Goal: Information Seeking & Learning: Compare options

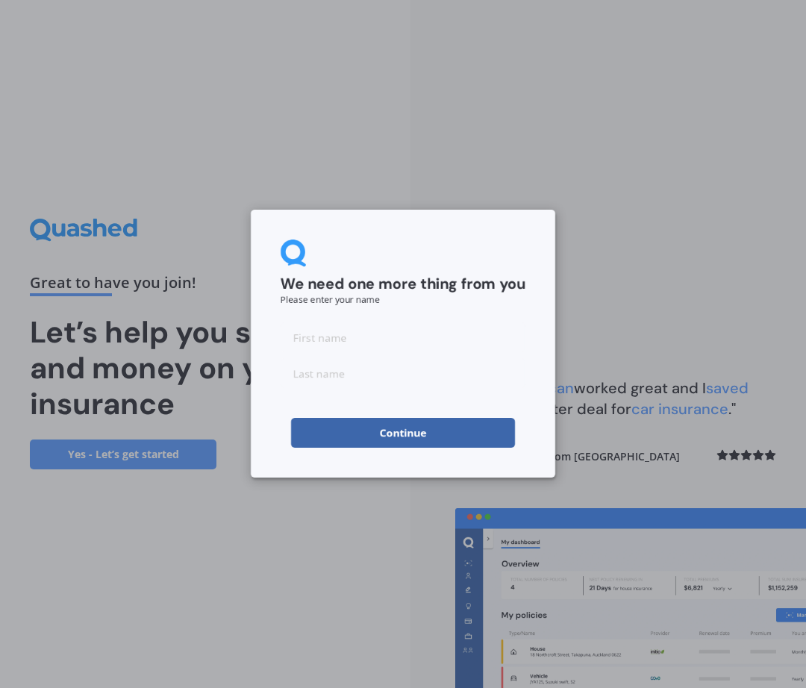
click at [326, 348] on input at bounding box center [402, 337] width 245 height 30
type input "[PERSON_NAME]"
click at [371, 431] on button "Continue" at bounding box center [403, 433] width 224 height 30
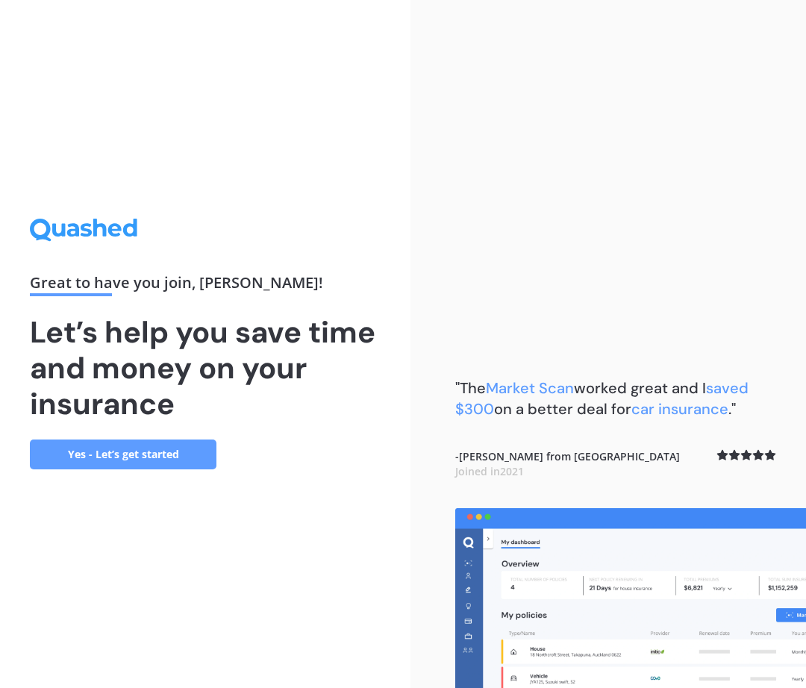
click at [144, 453] on link "Yes - Let’s get started" at bounding box center [123, 454] width 186 height 30
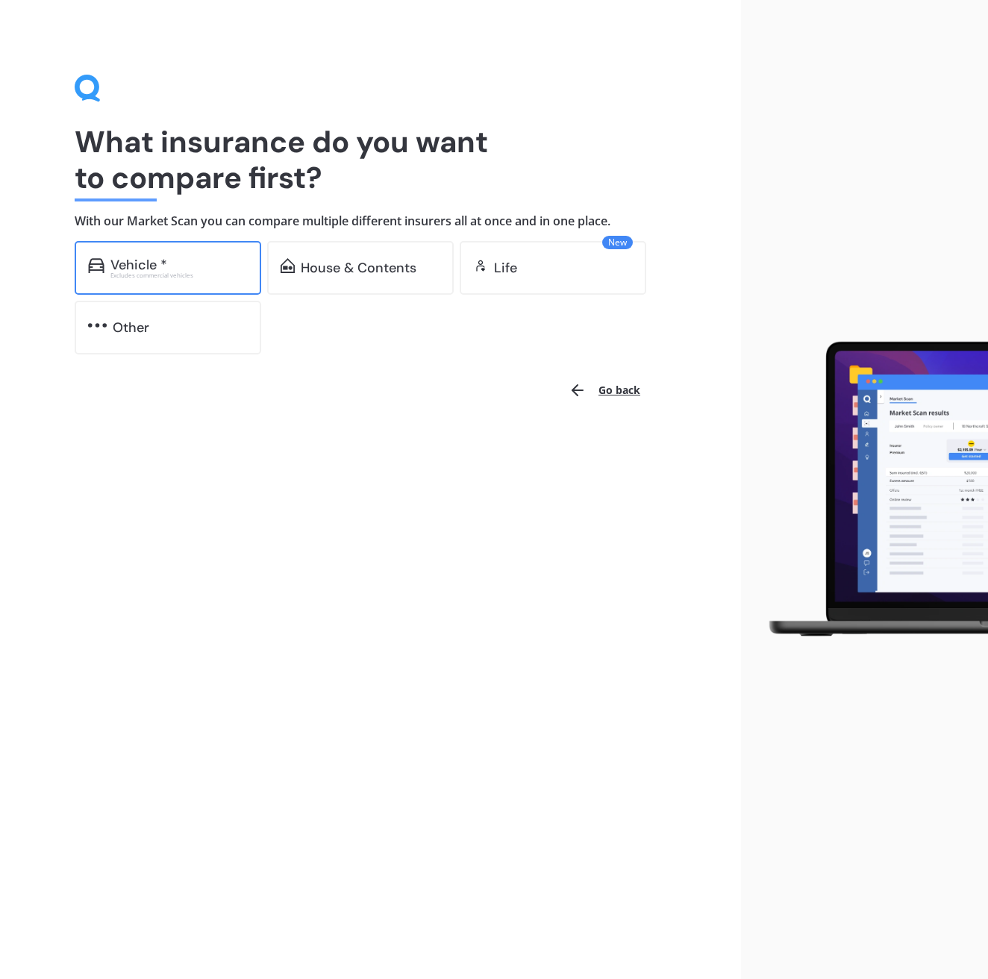
click at [183, 281] on div "Vehicle * Excludes commercial vehicles" at bounding box center [168, 268] width 186 height 54
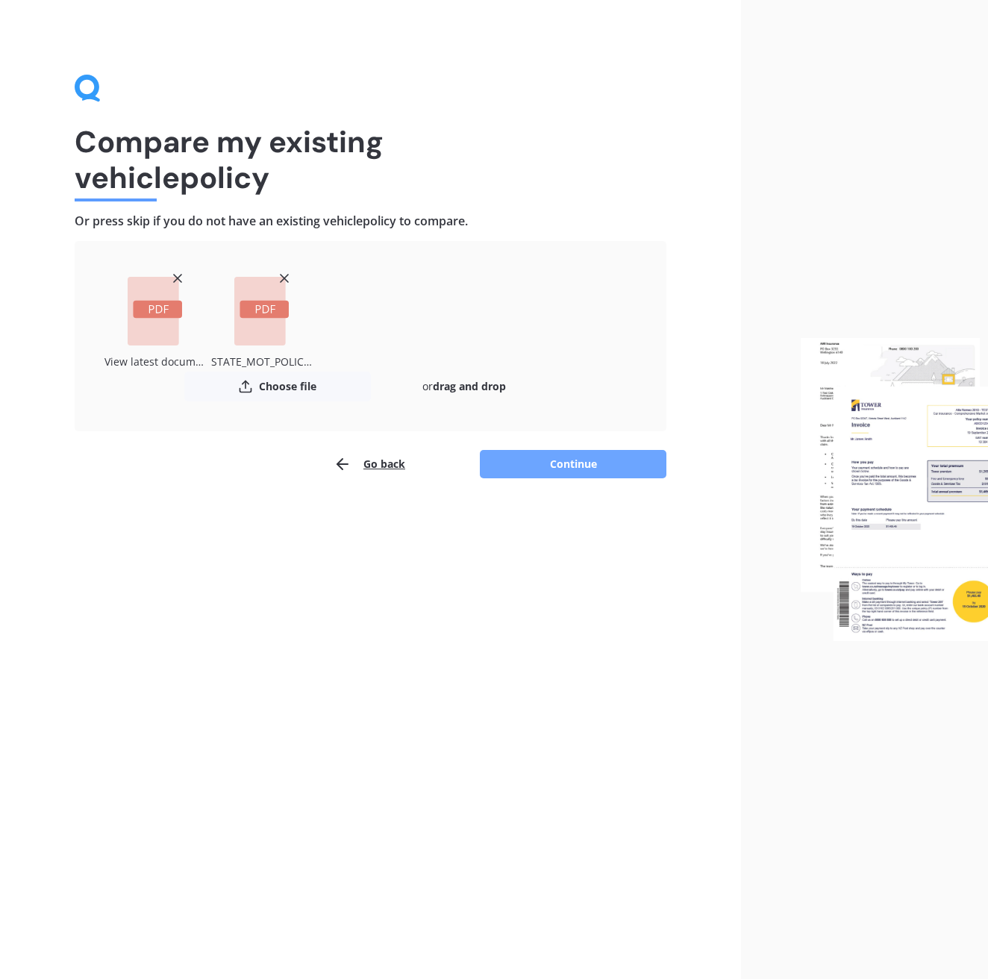
click at [583, 463] on button "Continue" at bounding box center [573, 464] width 186 height 28
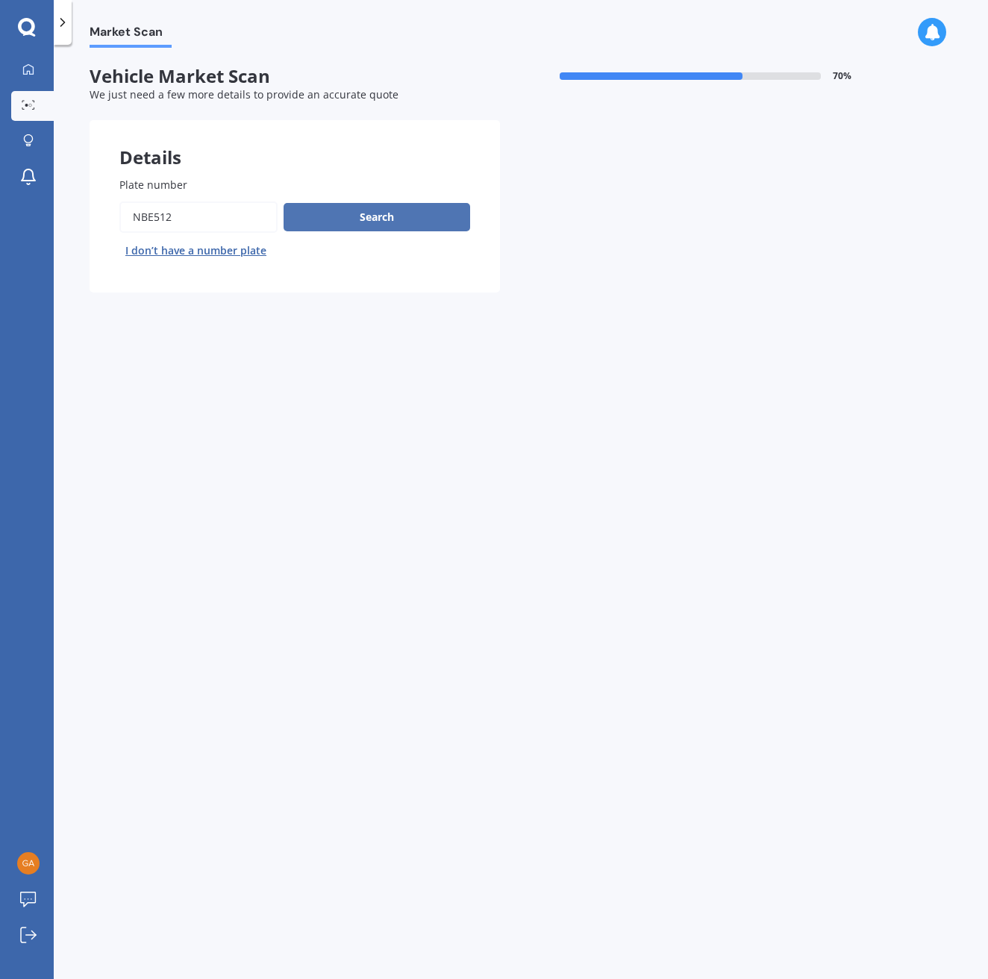
click at [377, 222] on button "Search" at bounding box center [376, 217] width 186 height 28
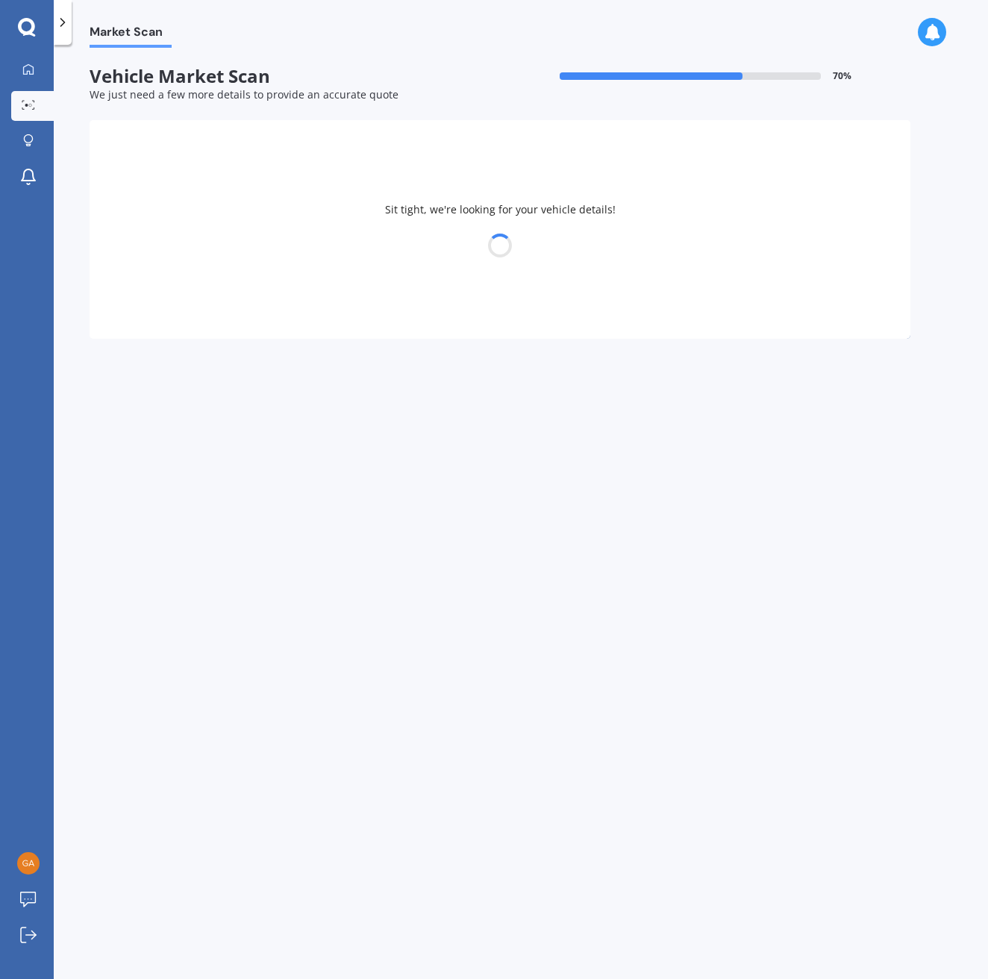
select select "FORD"
select select "FOCUS"
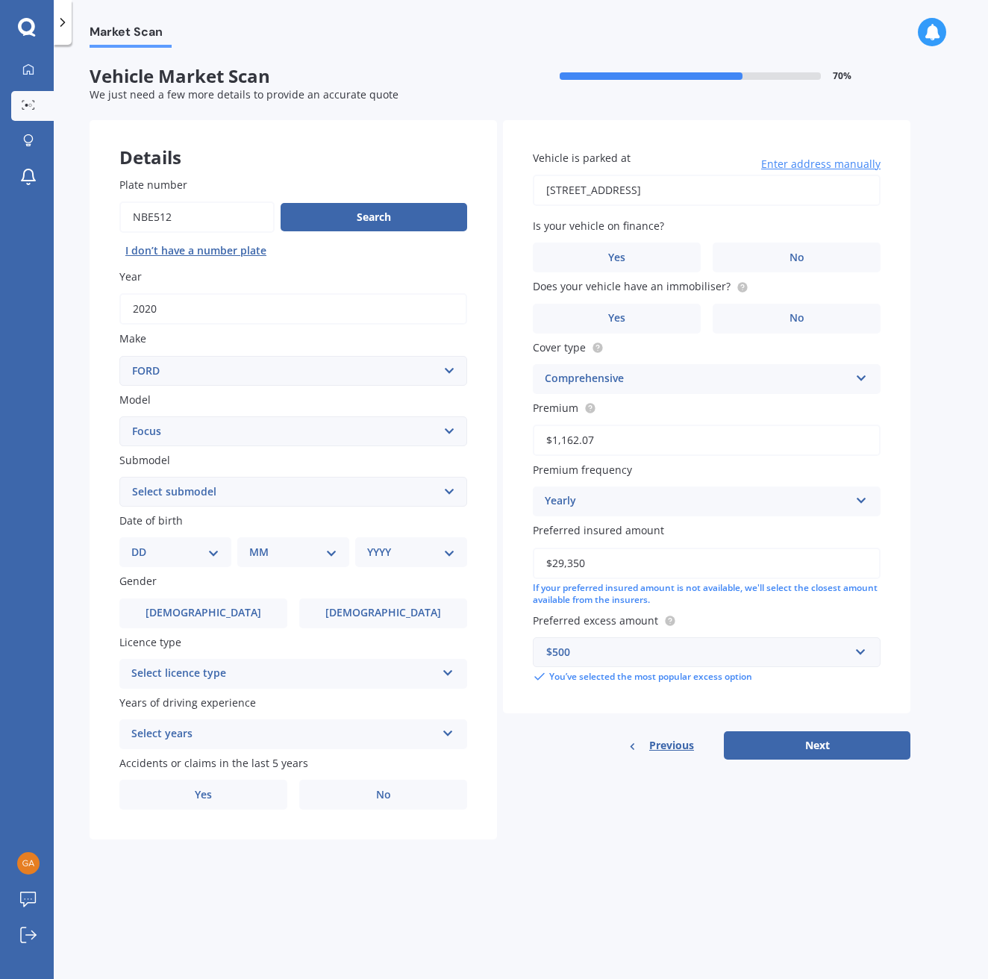
select select "25"
select select "10"
select select "1985"
click at [359, 615] on label "[DEMOGRAPHIC_DATA]" at bounding box center [383, 613] width 168 height 30
click at [0, 0] on input "[DEMOGRAPHIC_DATA]" at bounding box center [0, 0] width 0 height 0
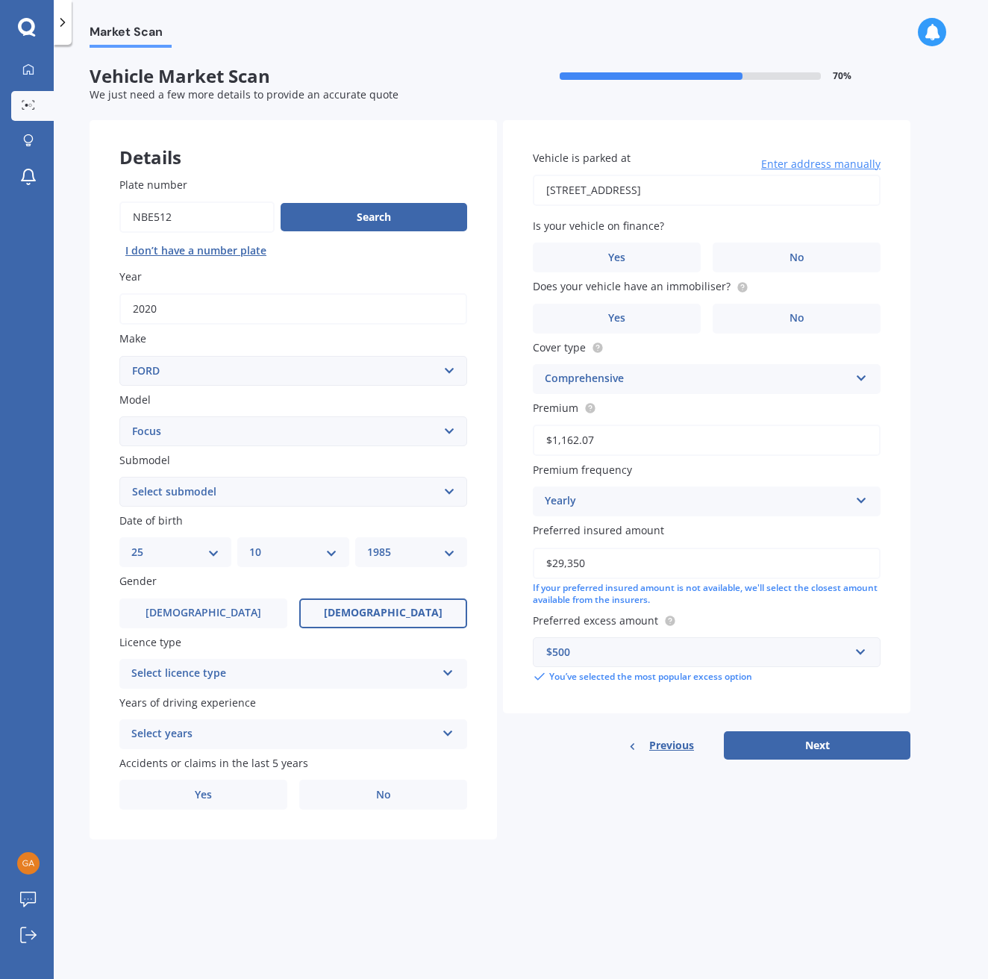
click at [257, 671] on div "Select licence type" at bounding box center [283, 674] width 304 height 18
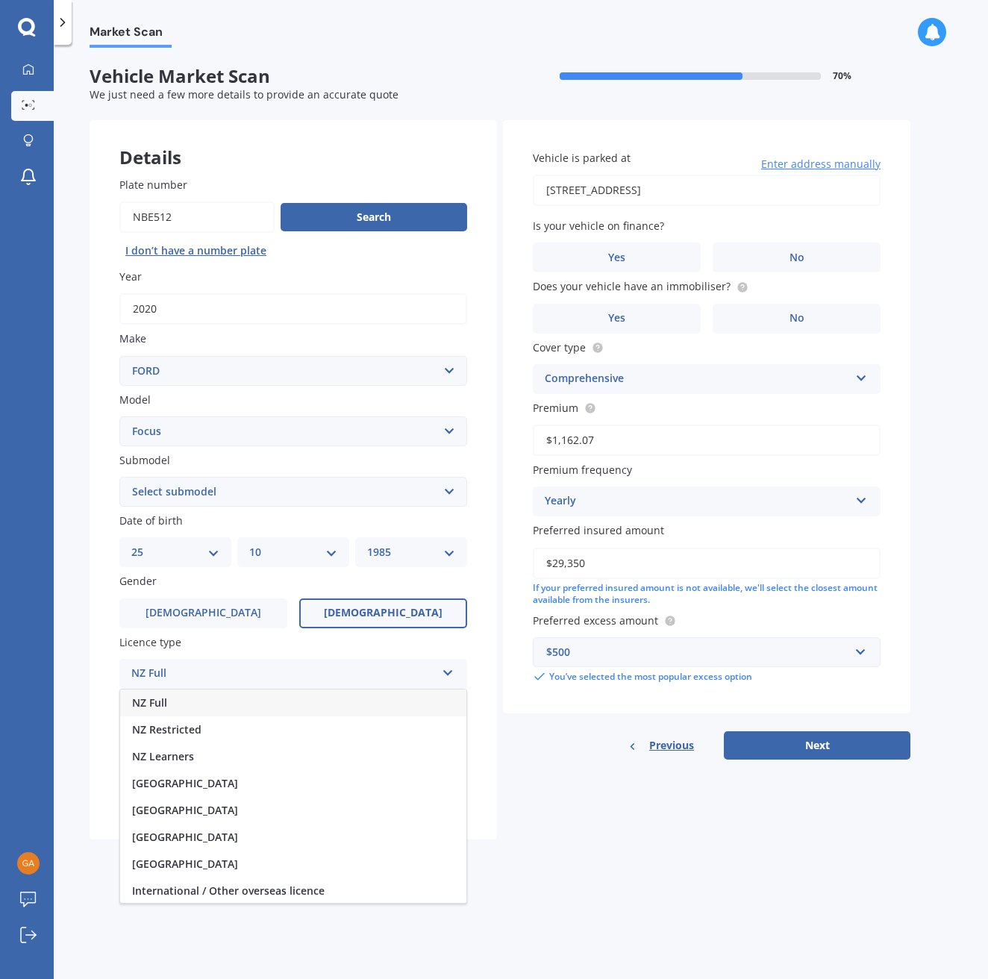
click at [210, 687] on div "NZ Full" at bounding box center [293, 702] width 346 height 27
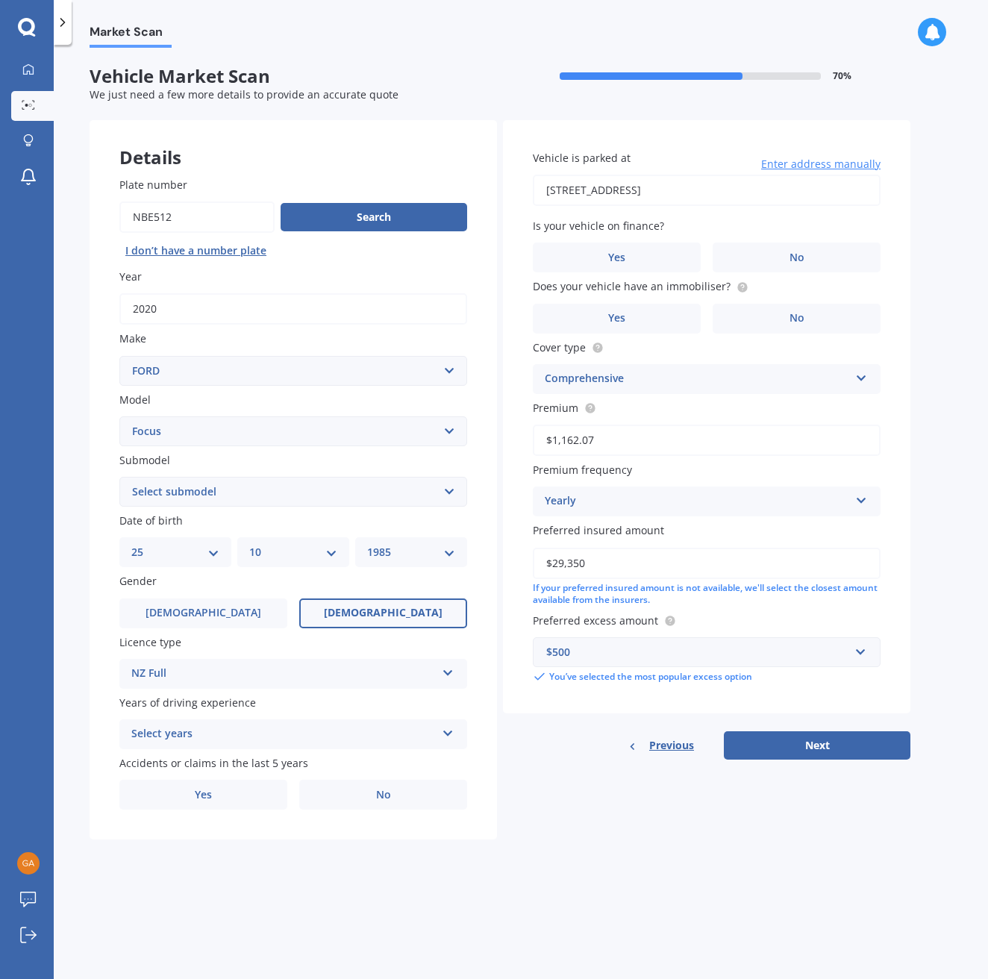
click at [219, 687] on div "Select years" at bounding box center [283, 734] width 304 height 18
click at [222, 687] on div "5 or more years" at bounding box center [293, 763] width 346 height 27
click at [200, 687] on label "Yes" at bounding box center [203, 794] width 168 height 30
click at [0, 0] on input "Yes" at bounding box center [0, 0] width 0 height 0
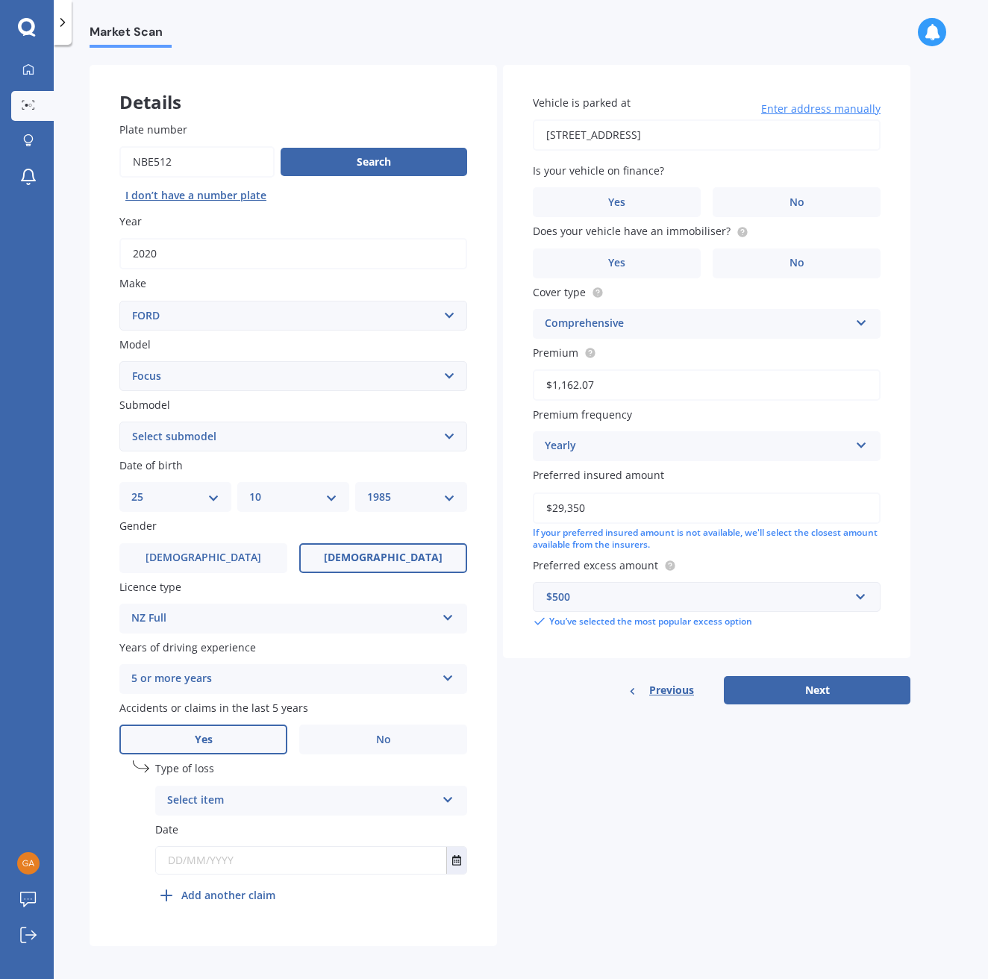
scroll to position [54, 0]
click at [225, 687] on div "Select item" at bounding box center [301, 801] width 269 height 18
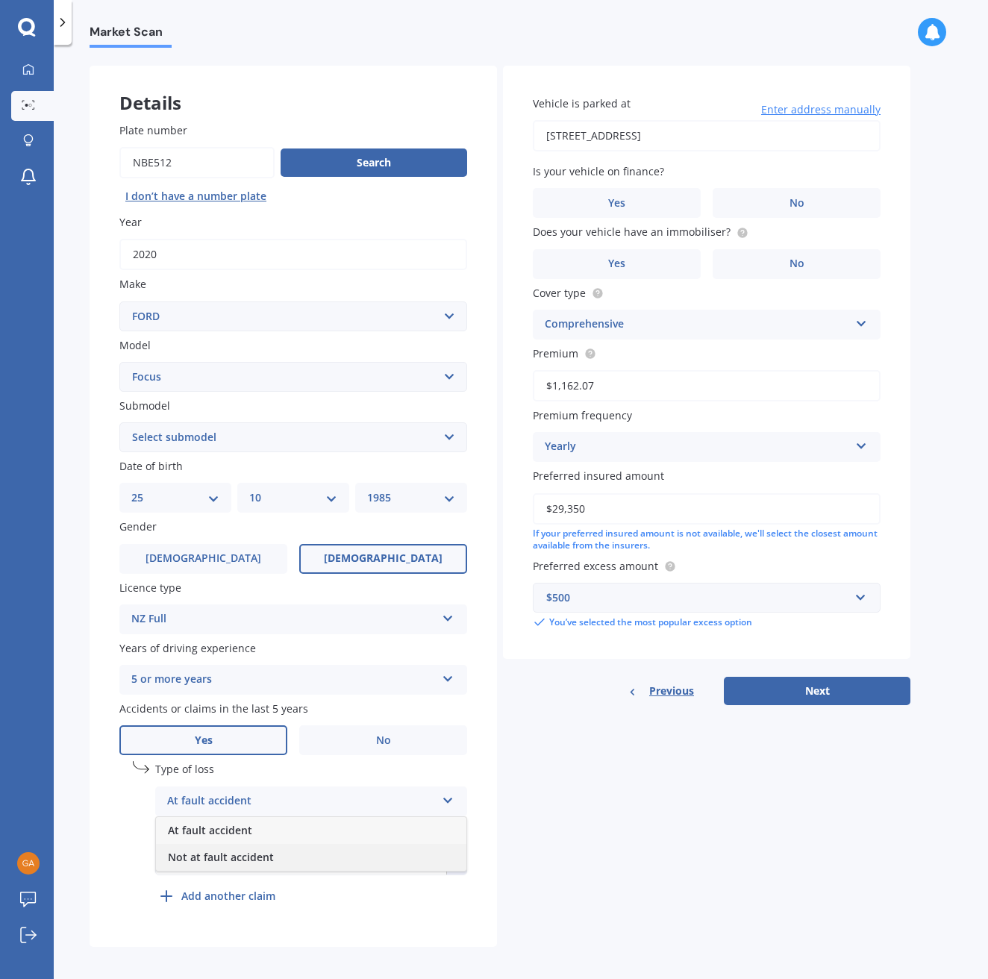
click at [236, 687] on span "Not at fault accident" at bounding box center [221, 857] width 106 height 14
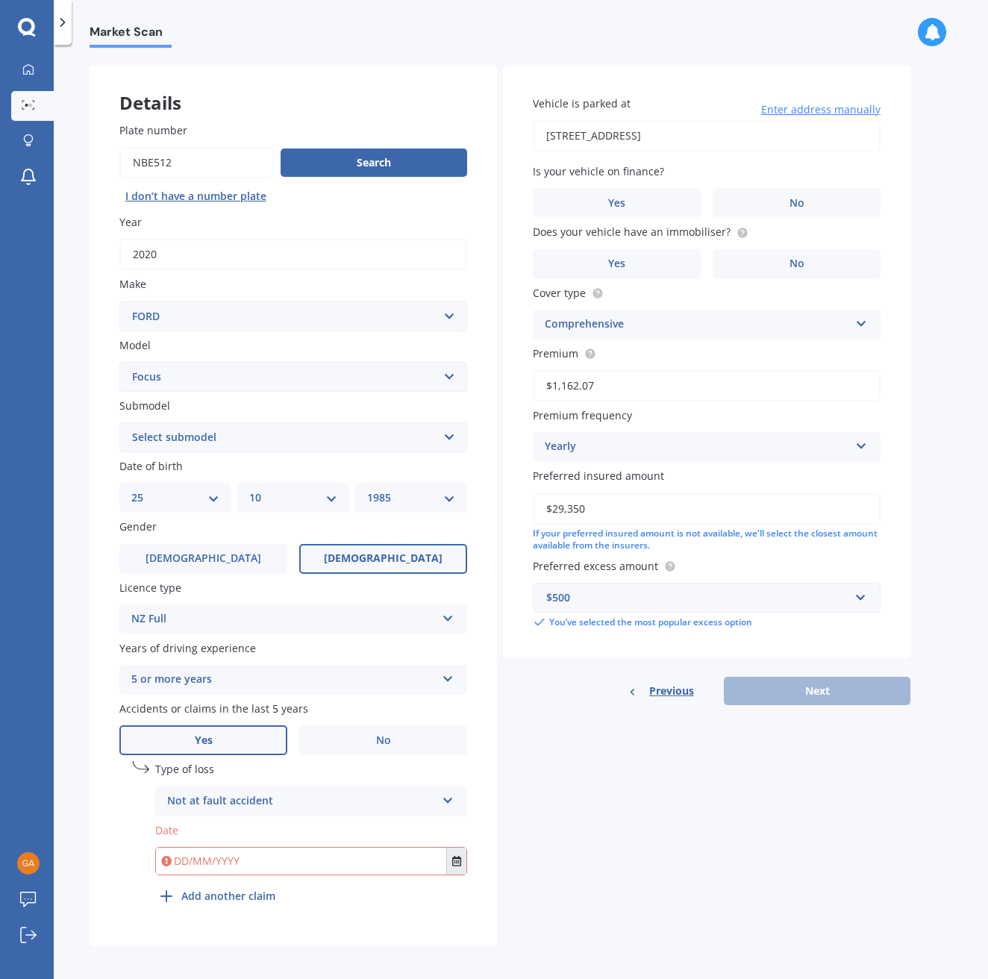
click at [457, 687] on icon "Select date" at bounding box center [456, 861] width 9 height 10
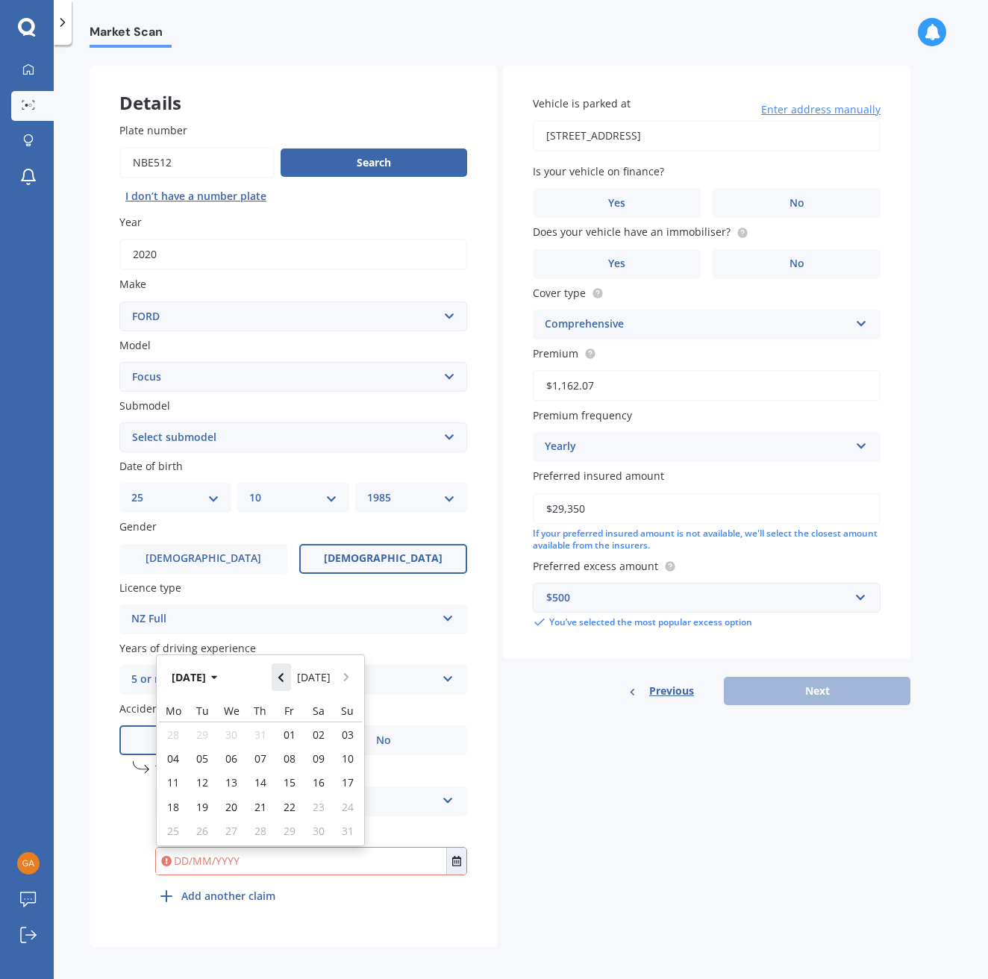
click at [289, 671] on button "Navigate back" at bounding box center [280, 676] width 19 height 27
click at [289, 671] on button "Navigate back" at bounding box center [280, 672] width 19 height 27
click at [213, 671] on button "[DATE]" at bounding box center [197, 676] width 64 height 27
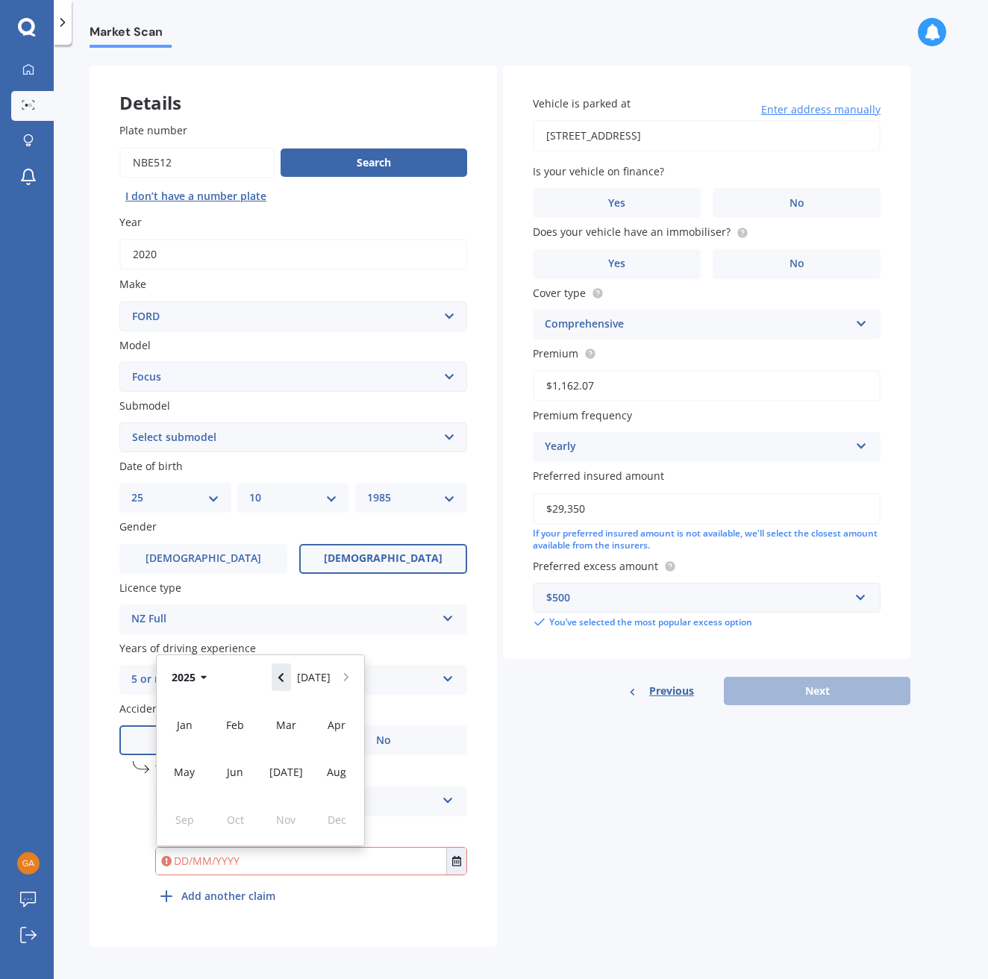
click at [291, 665] on button "Navigate back" at bounding box center [280, 676] width 19 height 27
click at [204, 676] on icon "button" at bounding box center [204, 678] width 6 height 4
click at [231, 687] on span "2024" at bounding box center [235, 772] width 24 height 14
click at [231, 687] on span "Jun" at bounding box center [235, 772] width 16 height 14
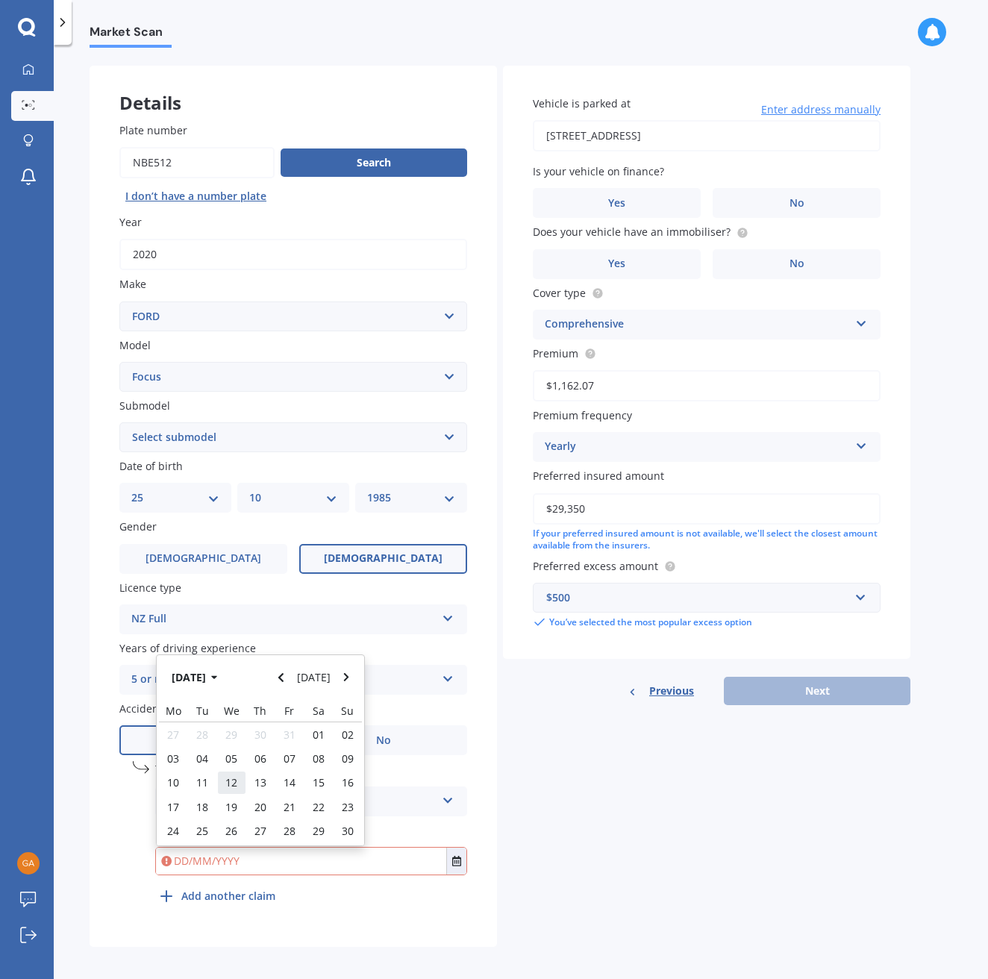
click at [228, 687] on div "12" at bounding box center [231, 782] width 29 height 24
type input "[DATE]"
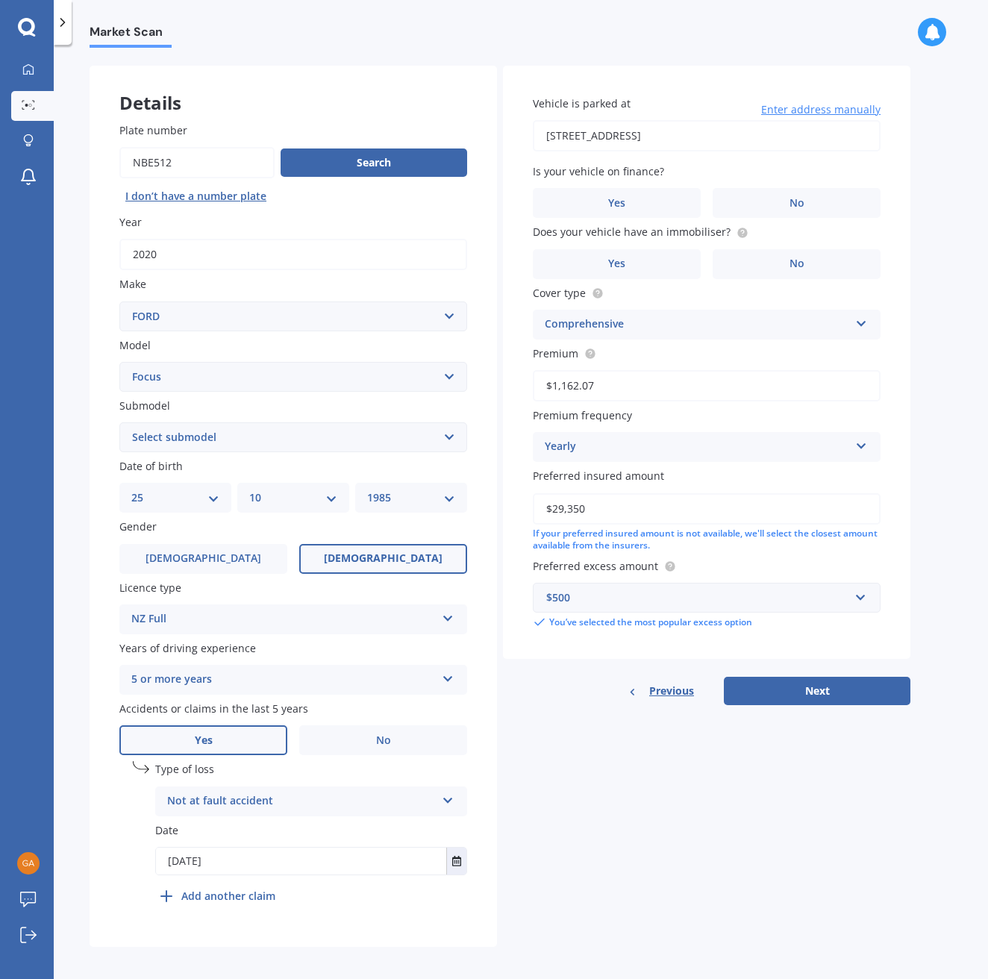
click at [233, 687] on b "Add another claim" at bounding box center [228, 896] width 94 height 16
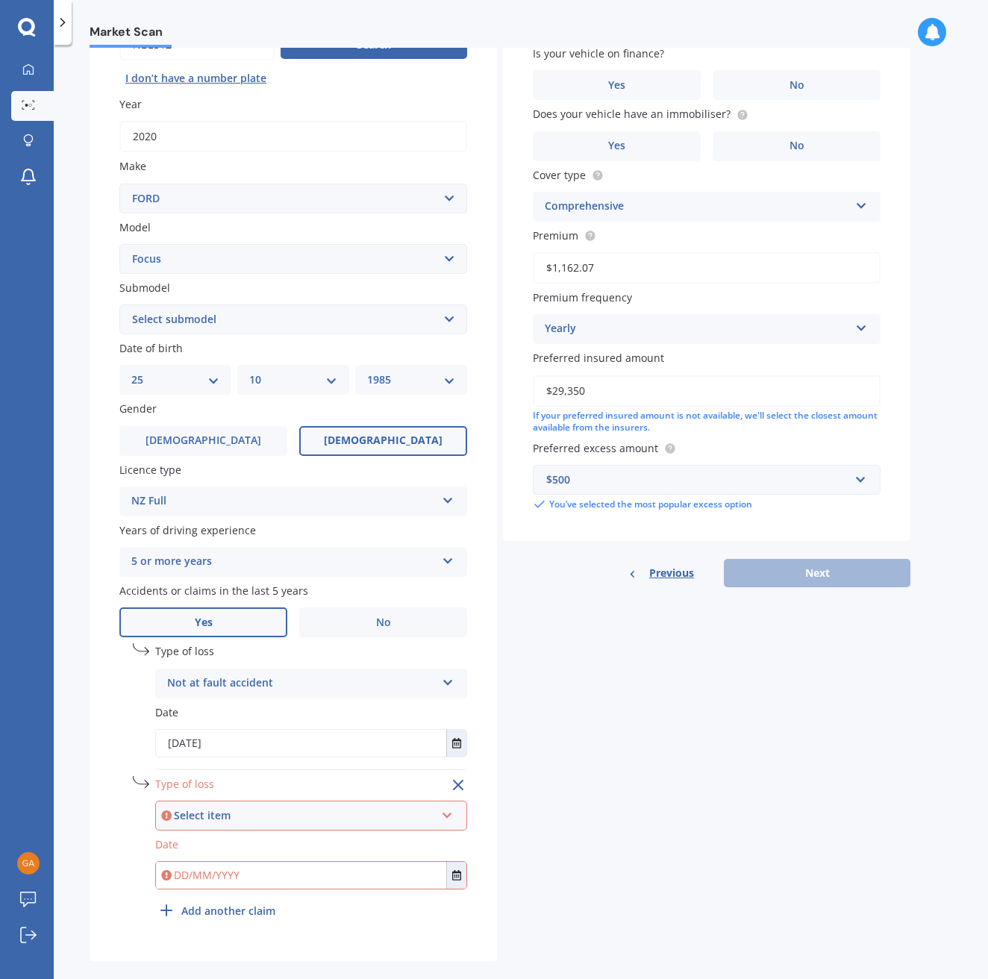
scroll to position [177, 0]
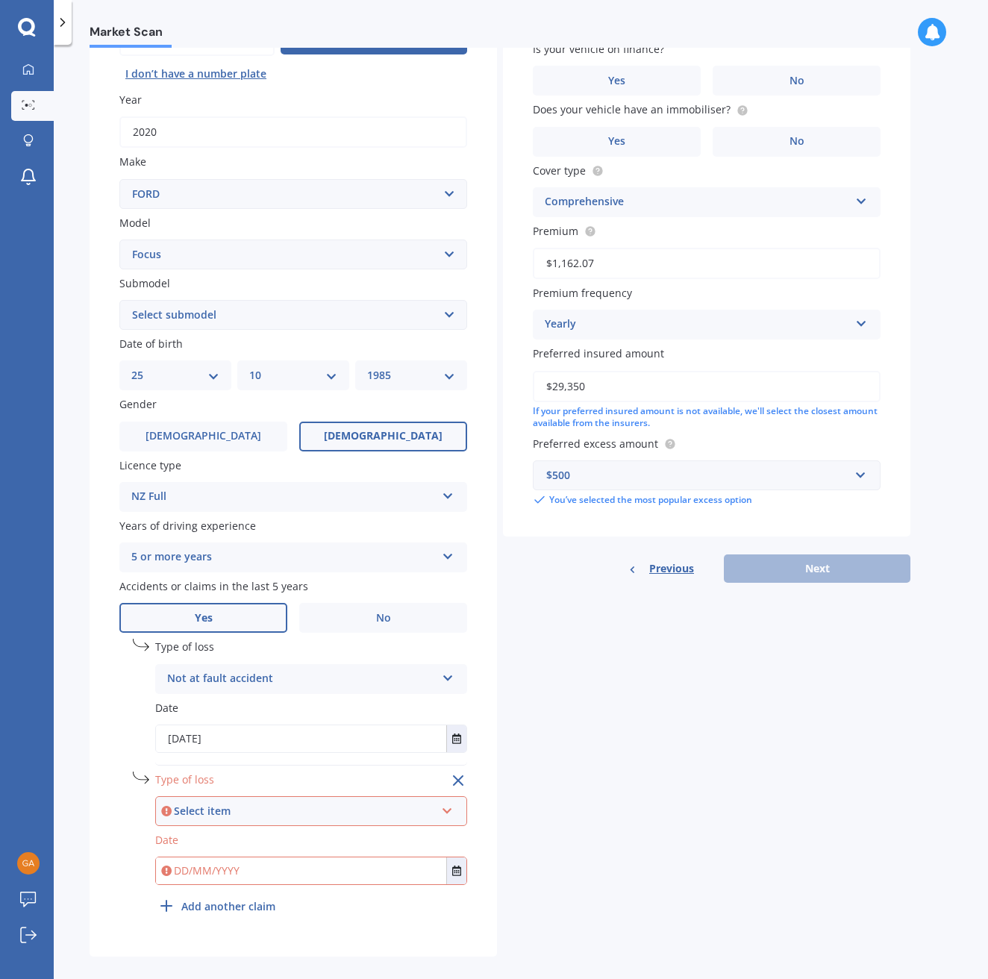
click at [260, 687] on div "Select item" at bounding box center [304, 811] width 261 height 16
click at [266, 687] on span "Not at fault accident" at bounding box center [222, 865] width 106 height 14
click at [459, 687] on icon "Select date" at bounding box center [456, 870] width 9 height 10
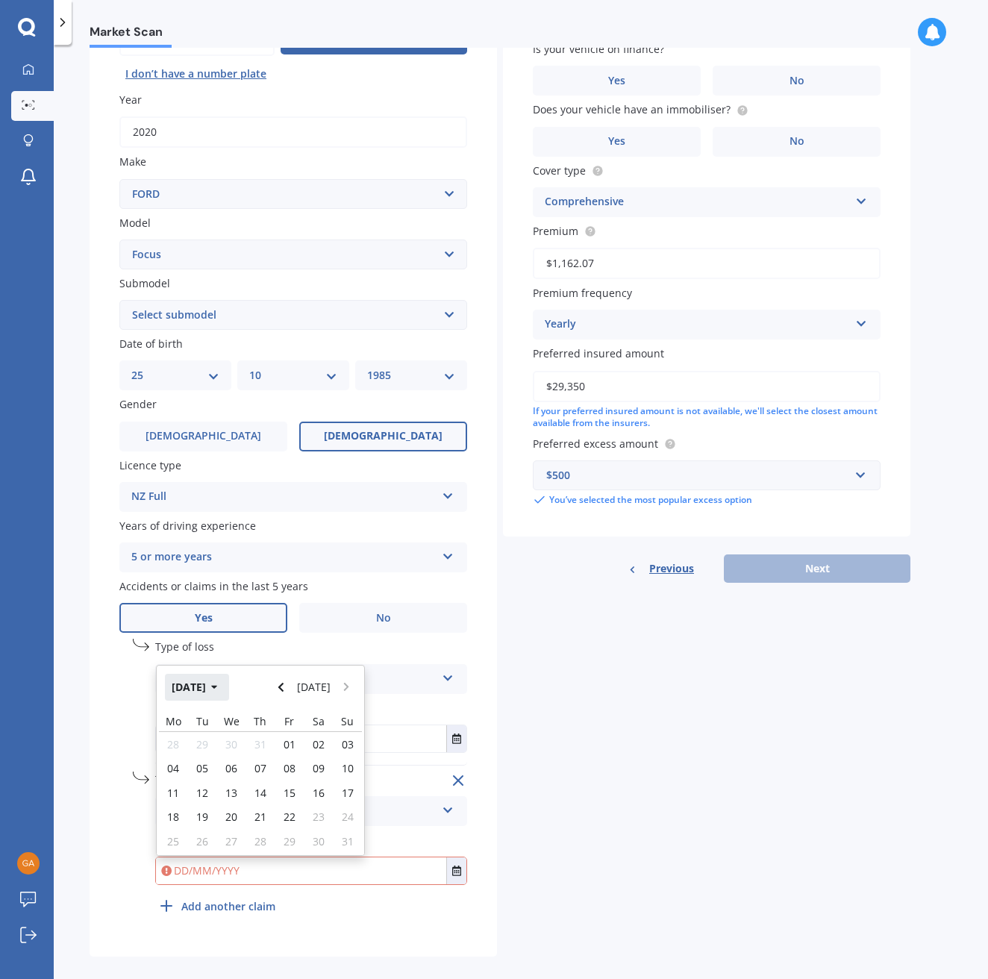
click at [222, 681] on button "[DATE]" at bounding box center [197, 687] width 64 height 27
click at [201, 682] on icon "button" at bounding box center [204, 687] width 7 height 10
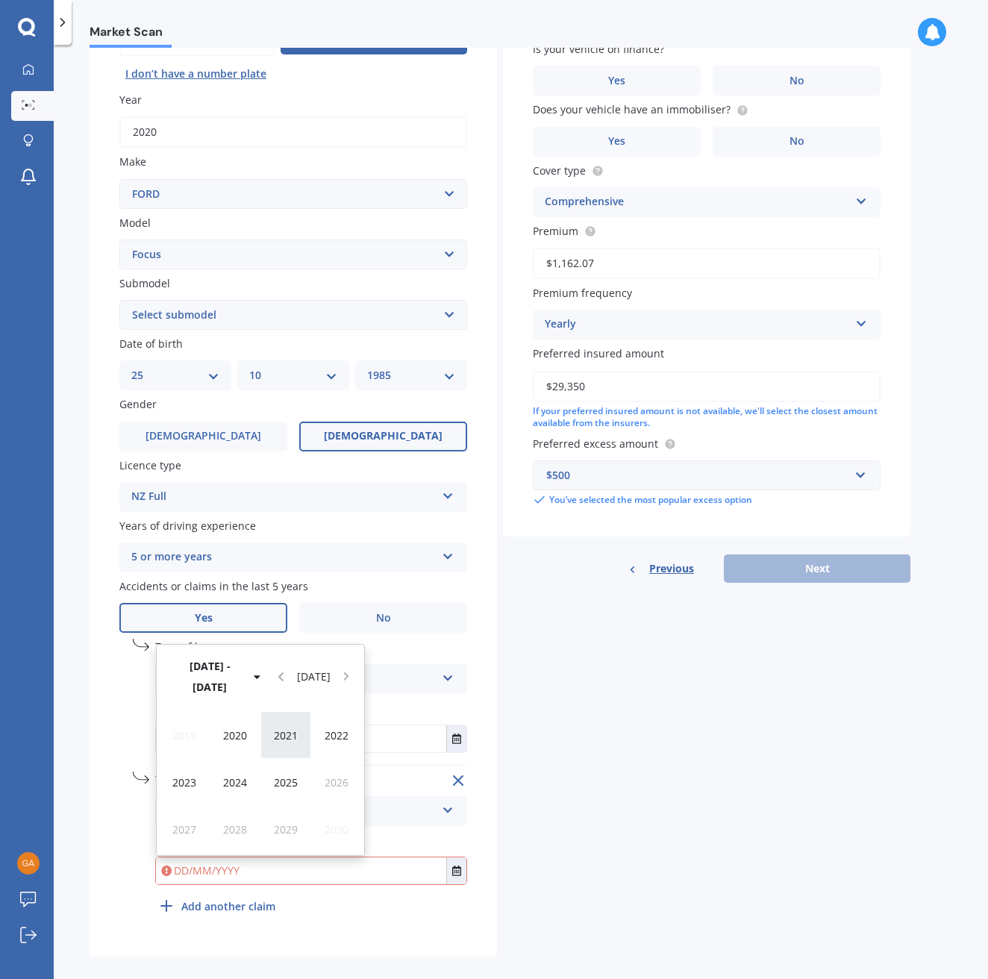
click at [286, 687] on span "2021" at bounding box center [286, 735] width 24 height 14
click at [228, 687] on div "Jun" at bounding box center [235, 782] width 51 height 47
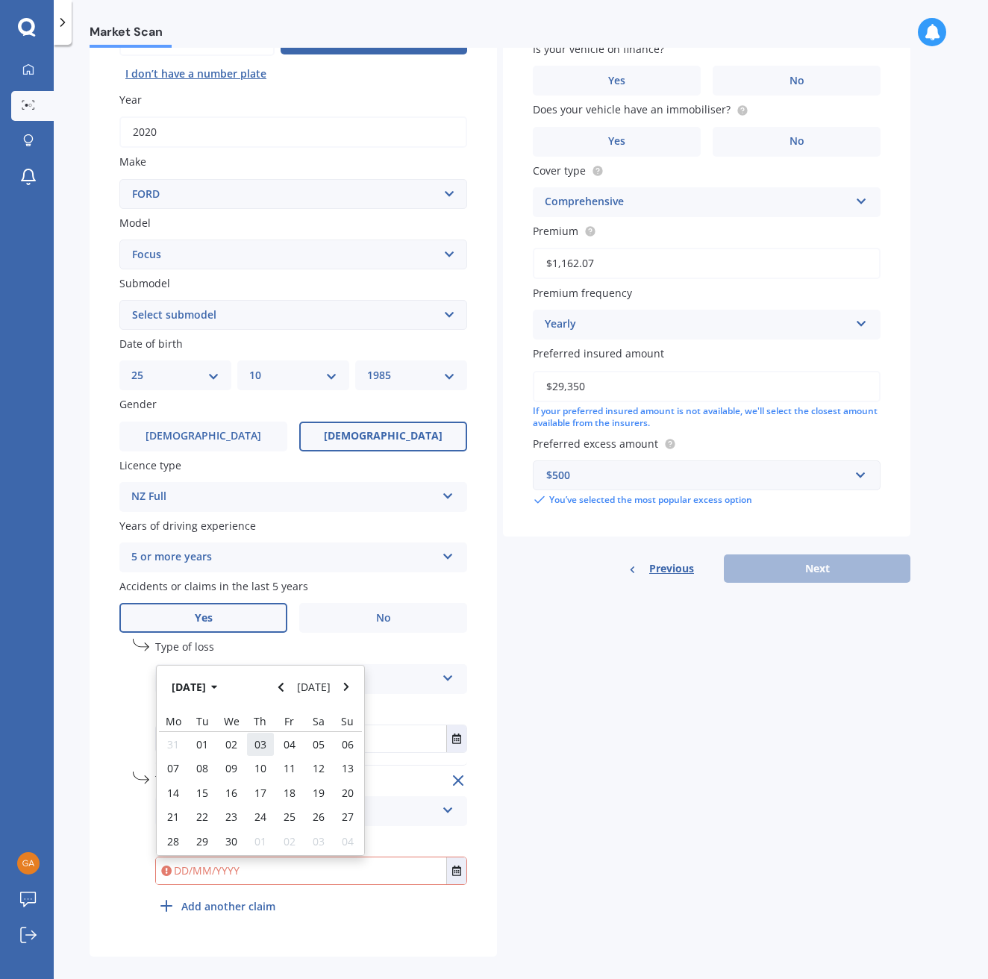
drag, startPoint x: 204, startPoint y: 729, endPoint x: 248, endPoint y: 742, distance: 45.8
click at [204, 687] on span "01" at bounding box center [202, 744] width 12 height 14
type input "[DATE]"
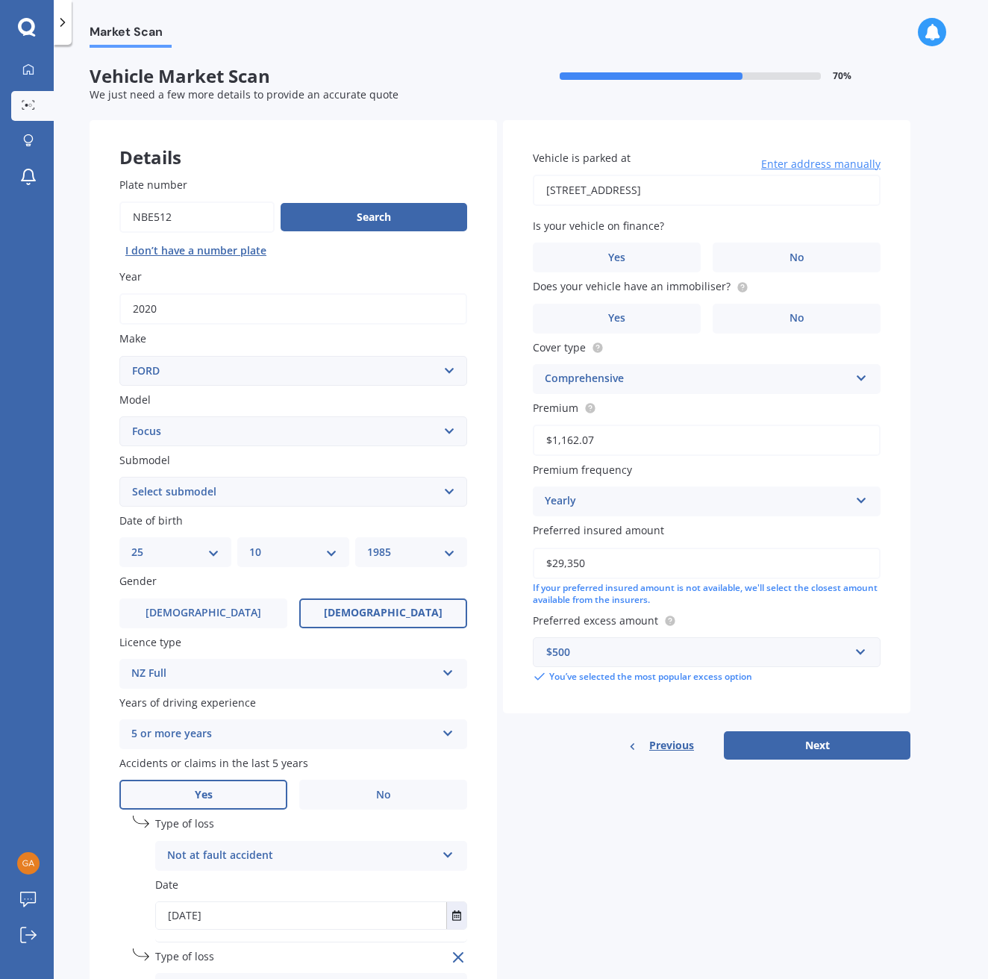
scroll to position [0, 0]
click at [794, 260] on span "No" at bounding box center [796, 257] width 15 height 13
click at [0, 0] on input "No" at bounding box center [0, 0] width 0 height 0
click at [616, 312] on span "Yes" at bounding box center [617, 318] width 18 height 13
click at [0, 0] on input "Yes" at bounding box center [0, 0] width 0 height 0
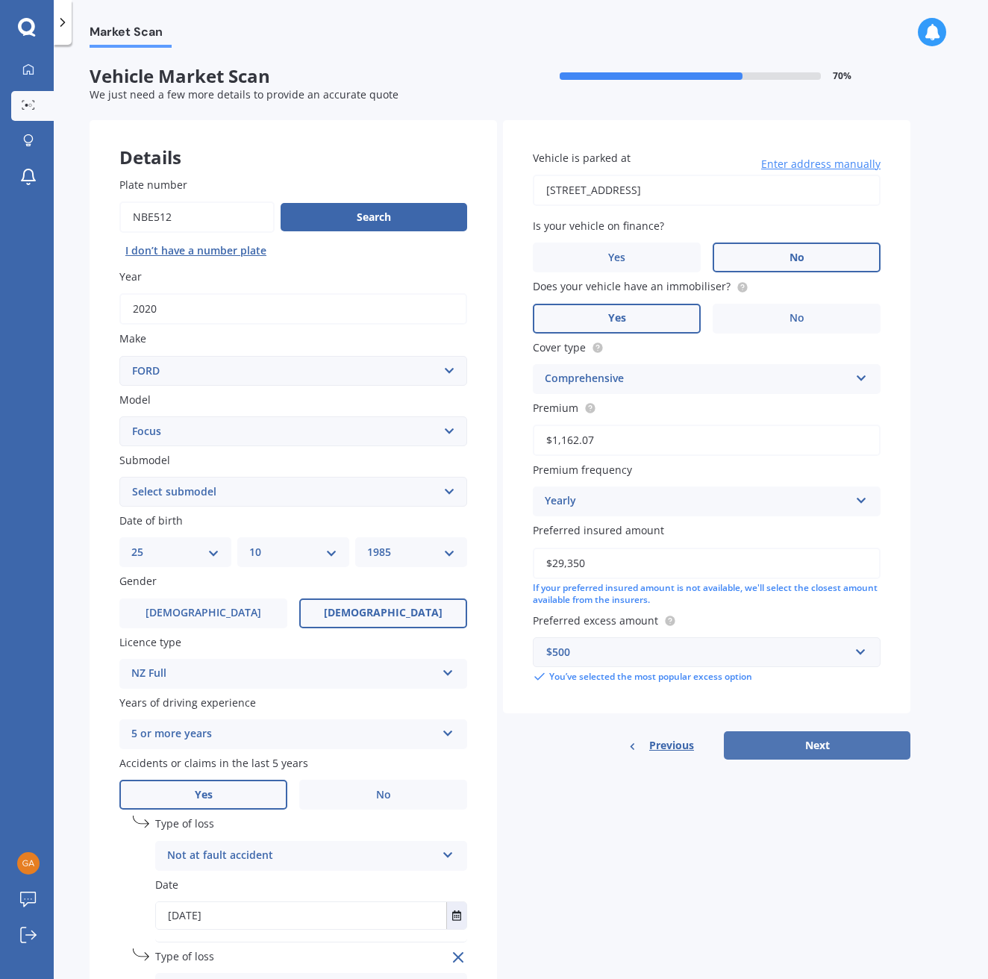
click at [805, 687] on button "Next" at bounding box center [816, 745] width 186 height 28
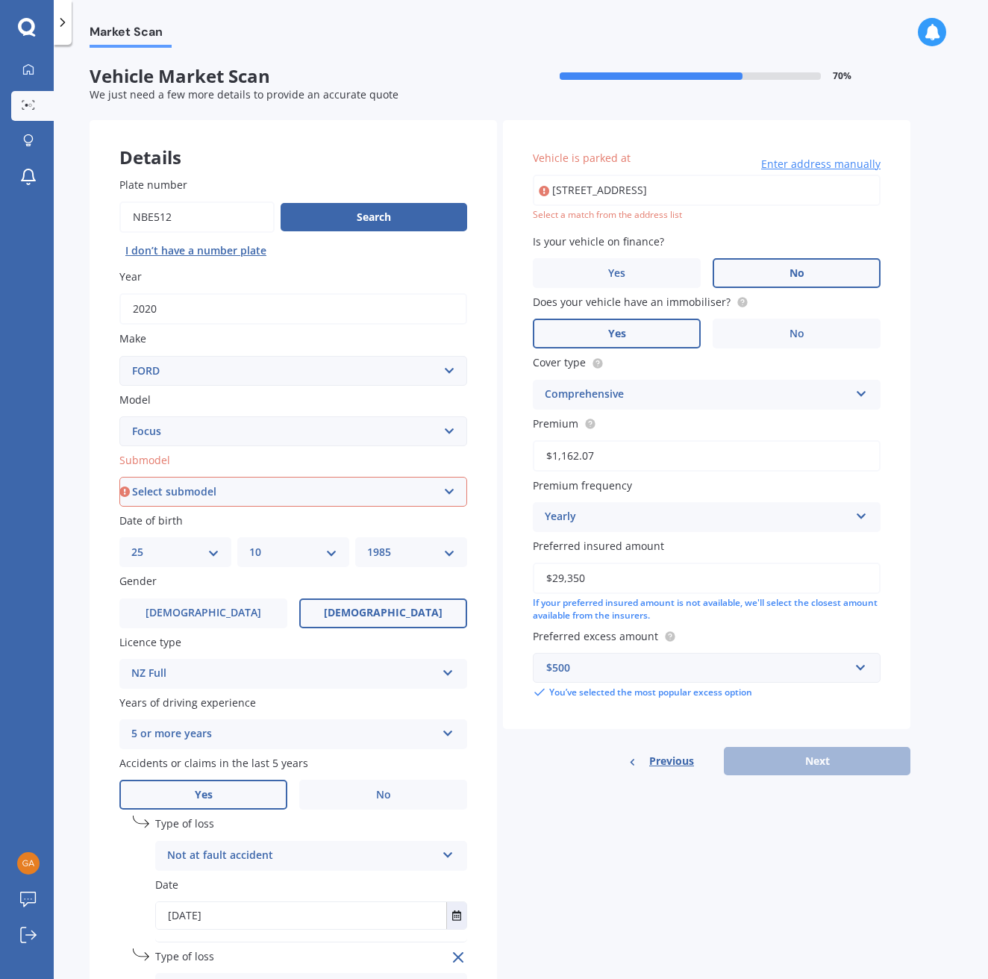
type input "[STREET_ADDRESS]"
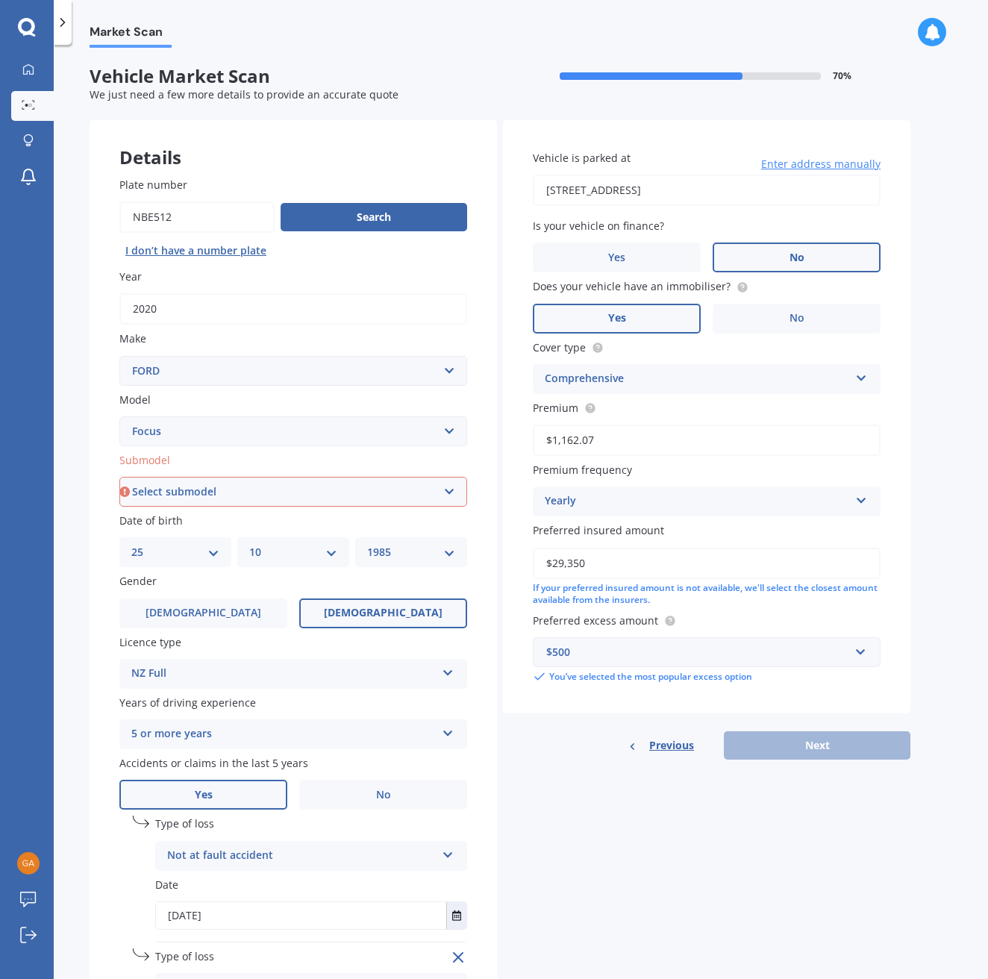
select select "(ALL OTHER)"
click at [783, 687] on button "Next" at bounding box center [816, 745] width 186 height 28
select select "25"
select select "10"
select select "1985"
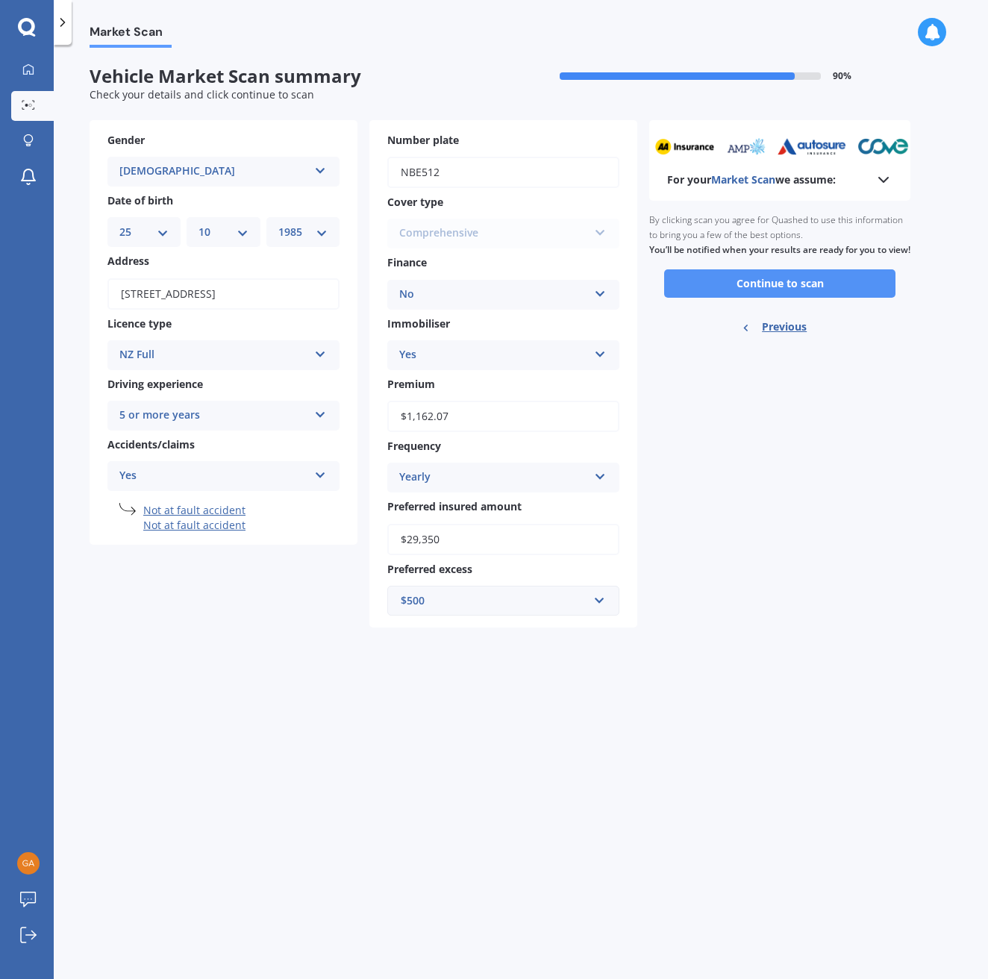
click at [773, 295] on button "Continue to scan" at bounding box center [779, 283] width 231 height 28
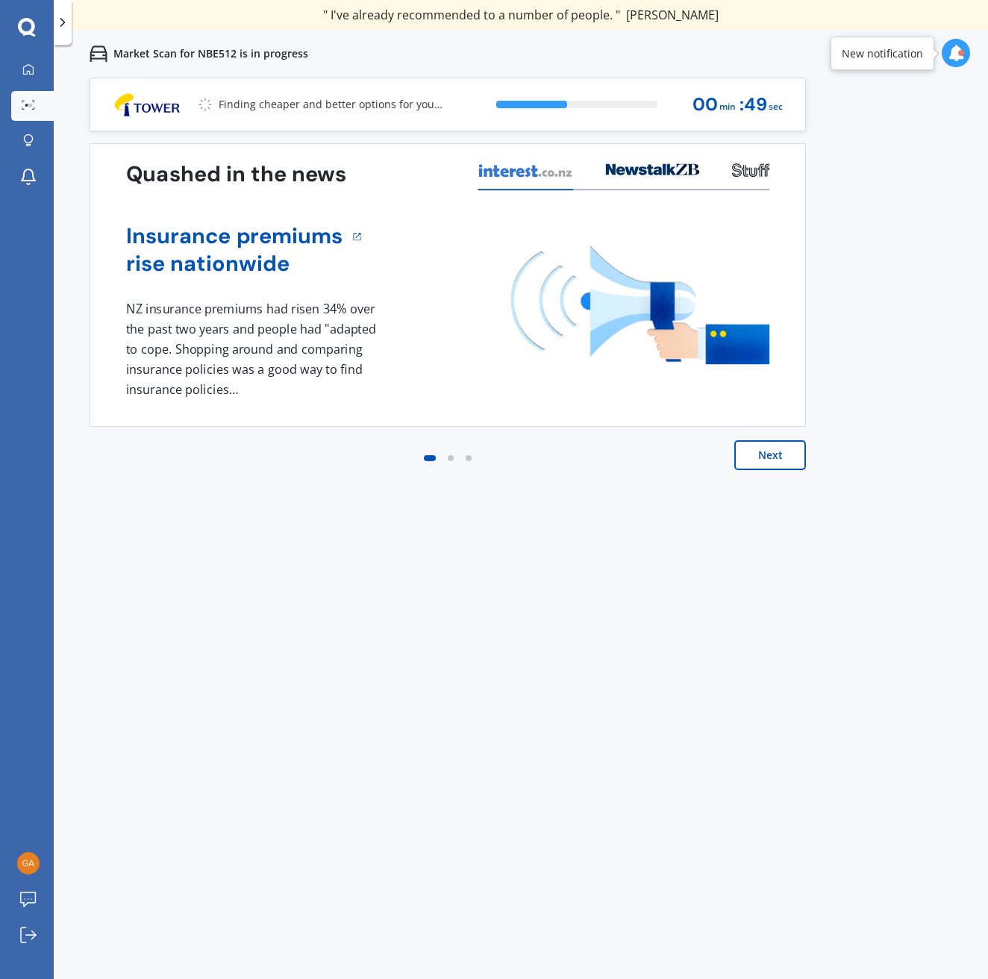
click at [805, 57] on icon at bounding box center [955, 53] width 16 height 16
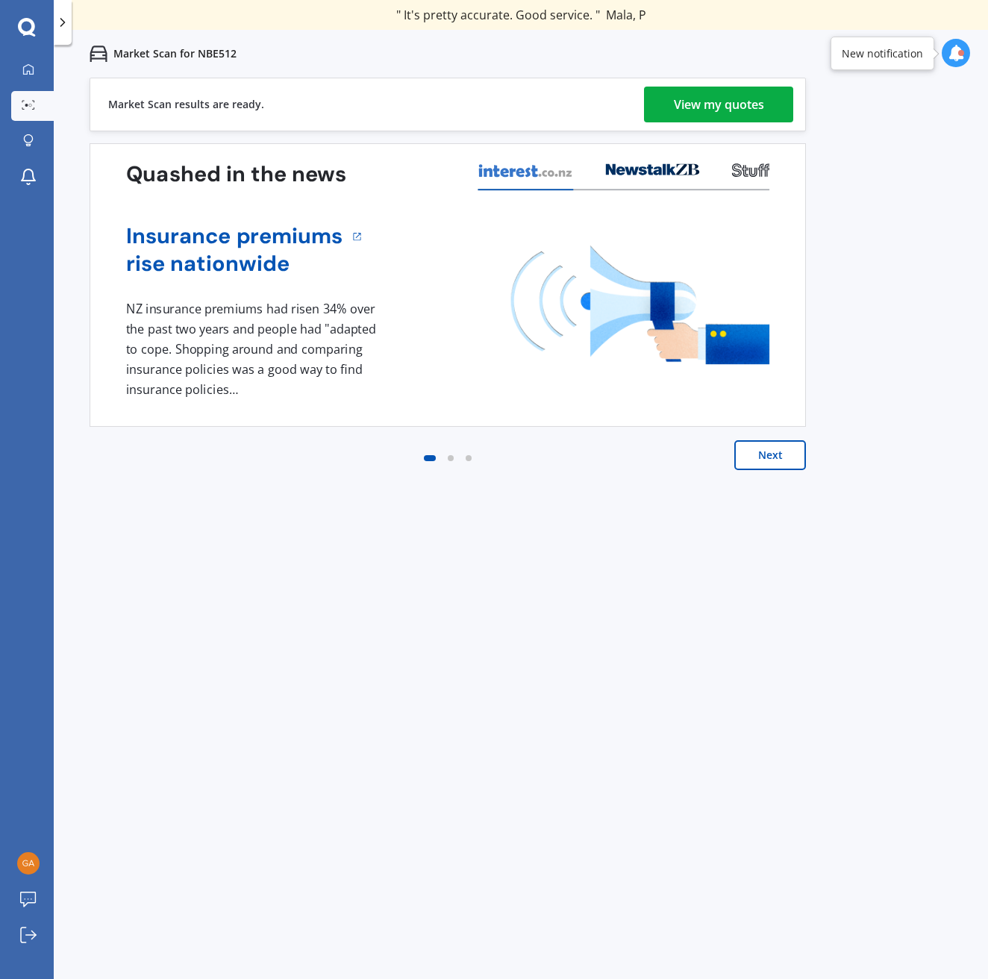
click at [720, 106] on div "View my quotes" at bounding box center [719, 105] width 90 height 36
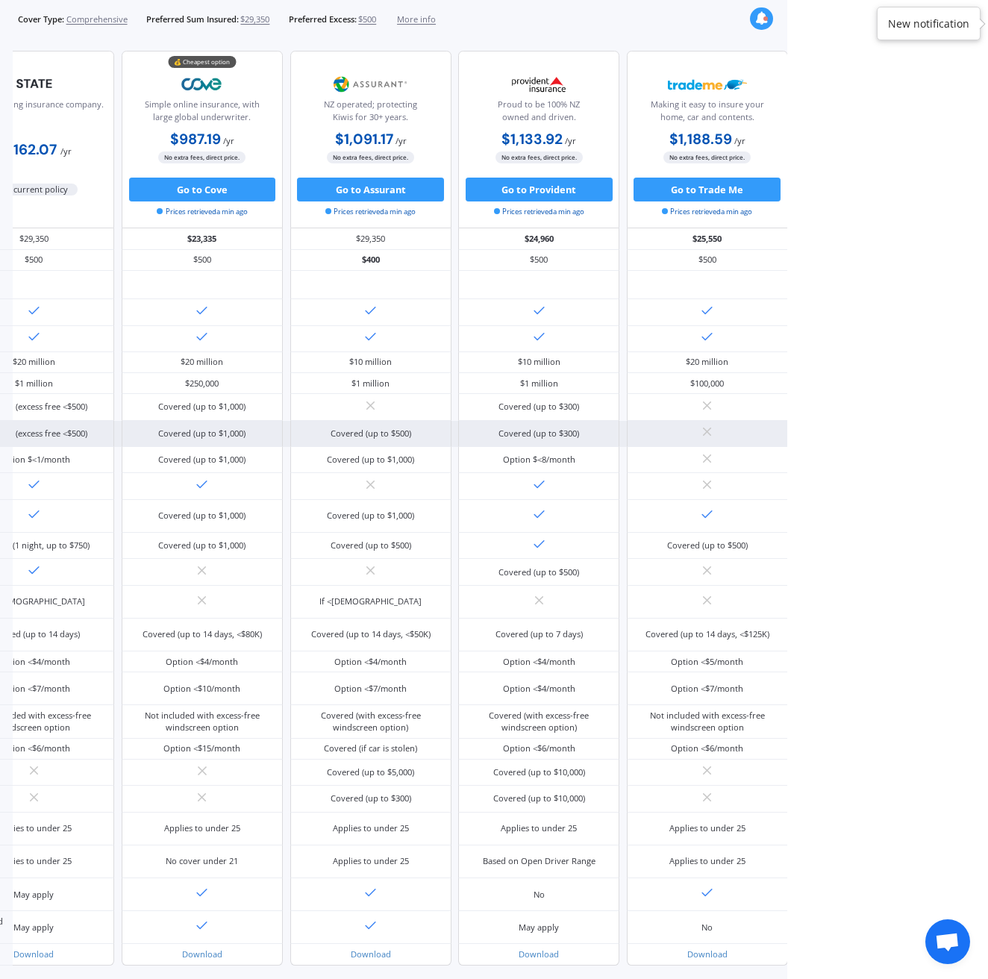
scroll to position [0, 82]
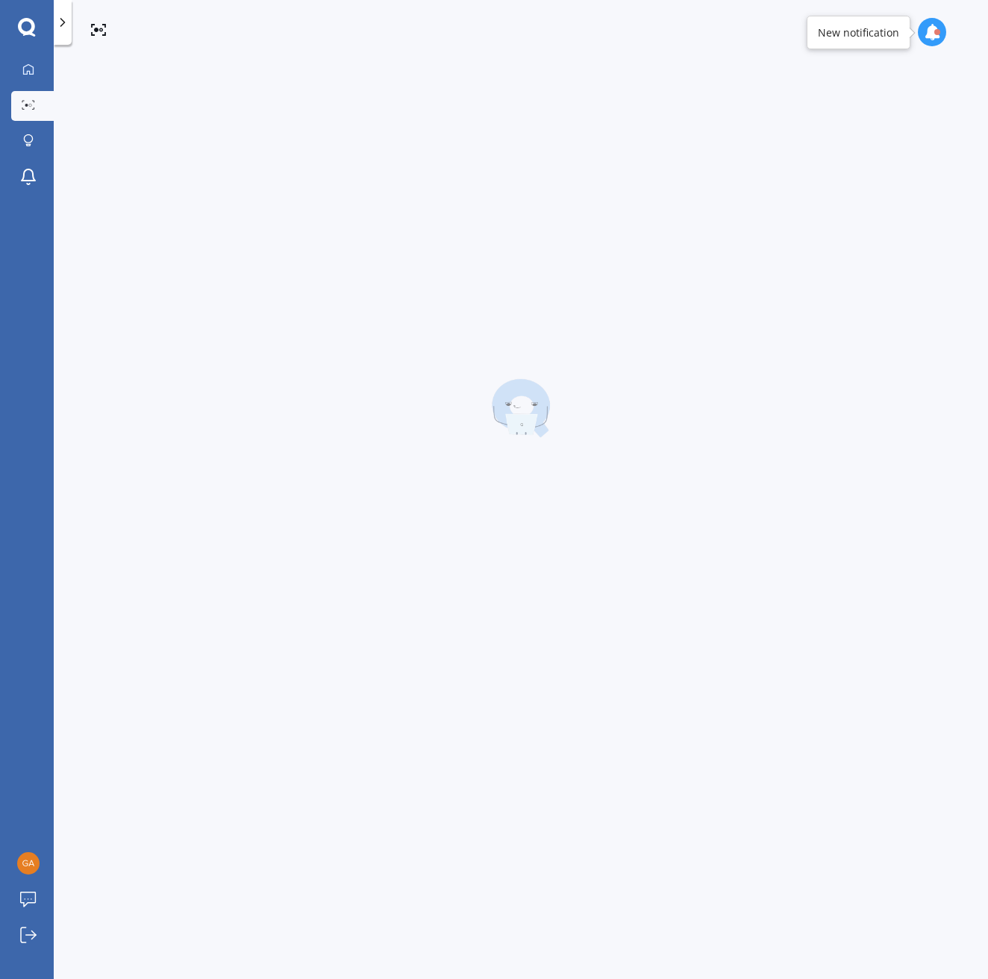
click at [768, 460] on div at bounding box center [521, 408] width 862 height 685
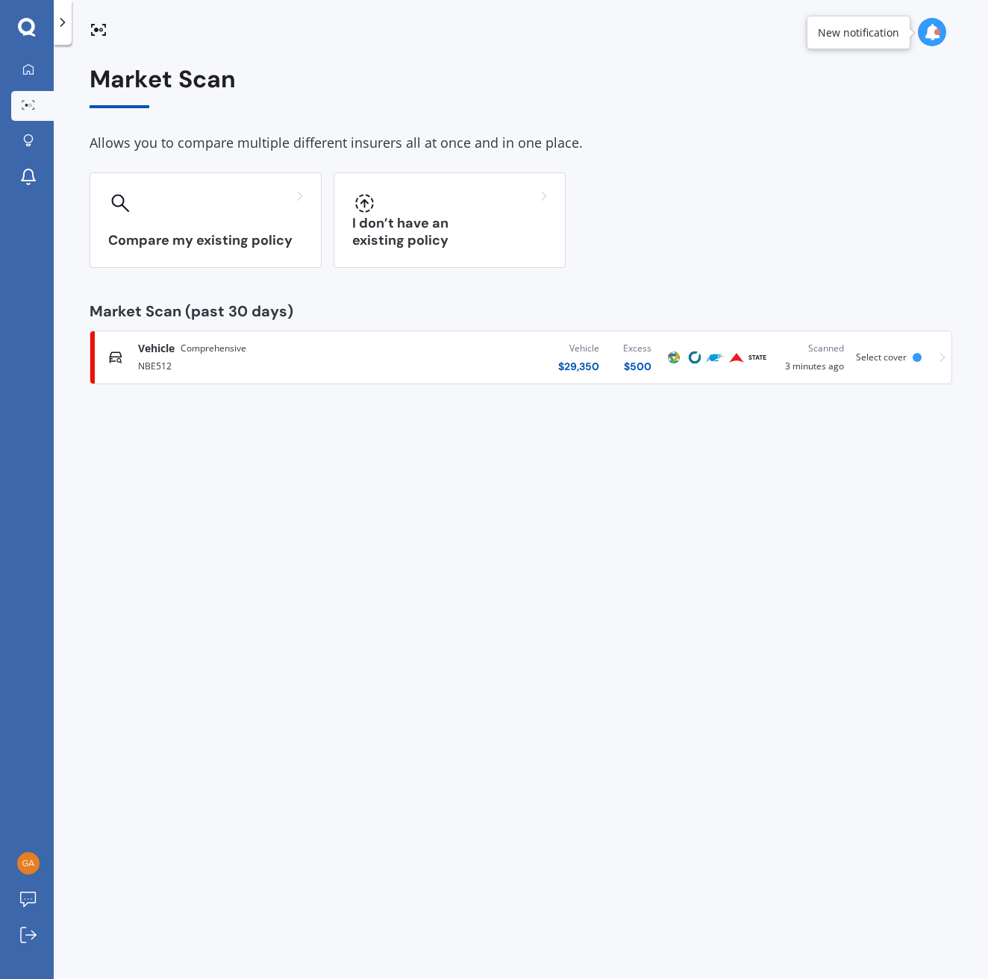
click at [767, 456] on div "Market Scan Allows you to compare multiple different insurers all at once and i…" at bounding box center [521, 515] width 934 height 934
click at [25, 143] on icon at bounding box center [28, 140] width 10 height 13
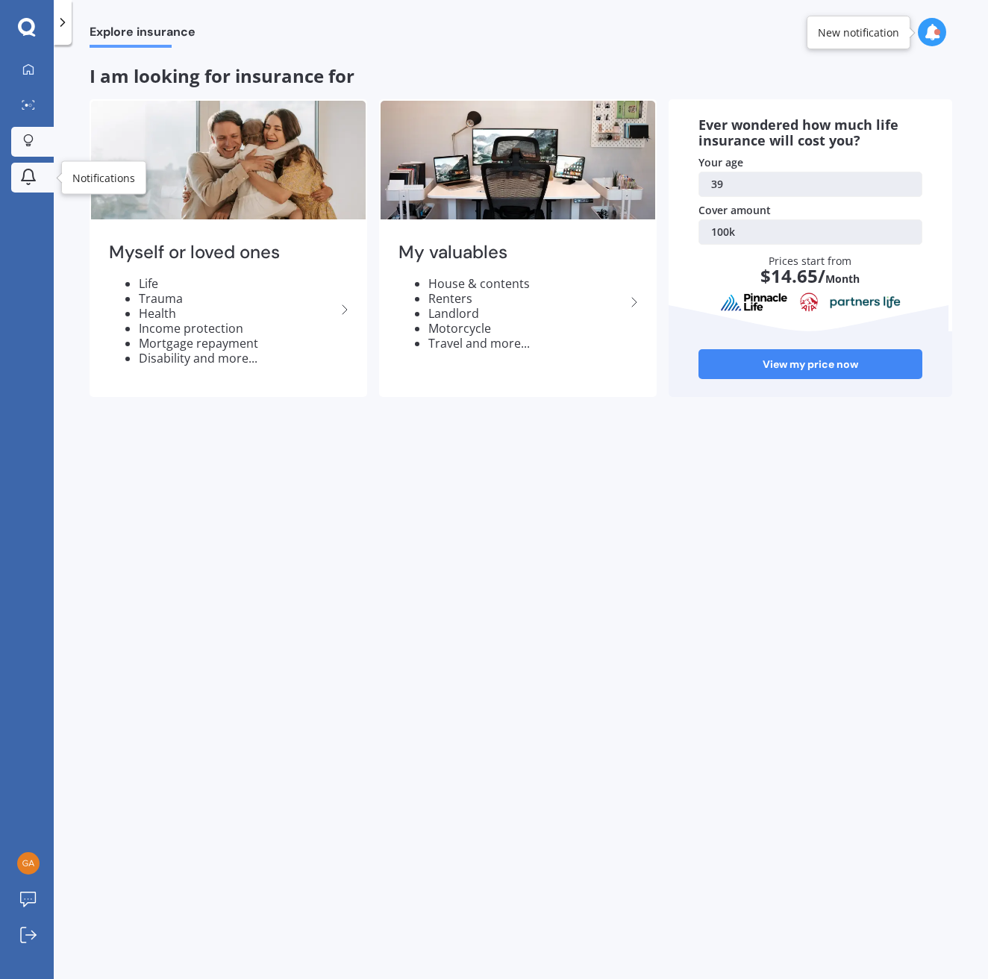
click at [31, 184] on icon at bounding box center [28, 177] width 18 height 18
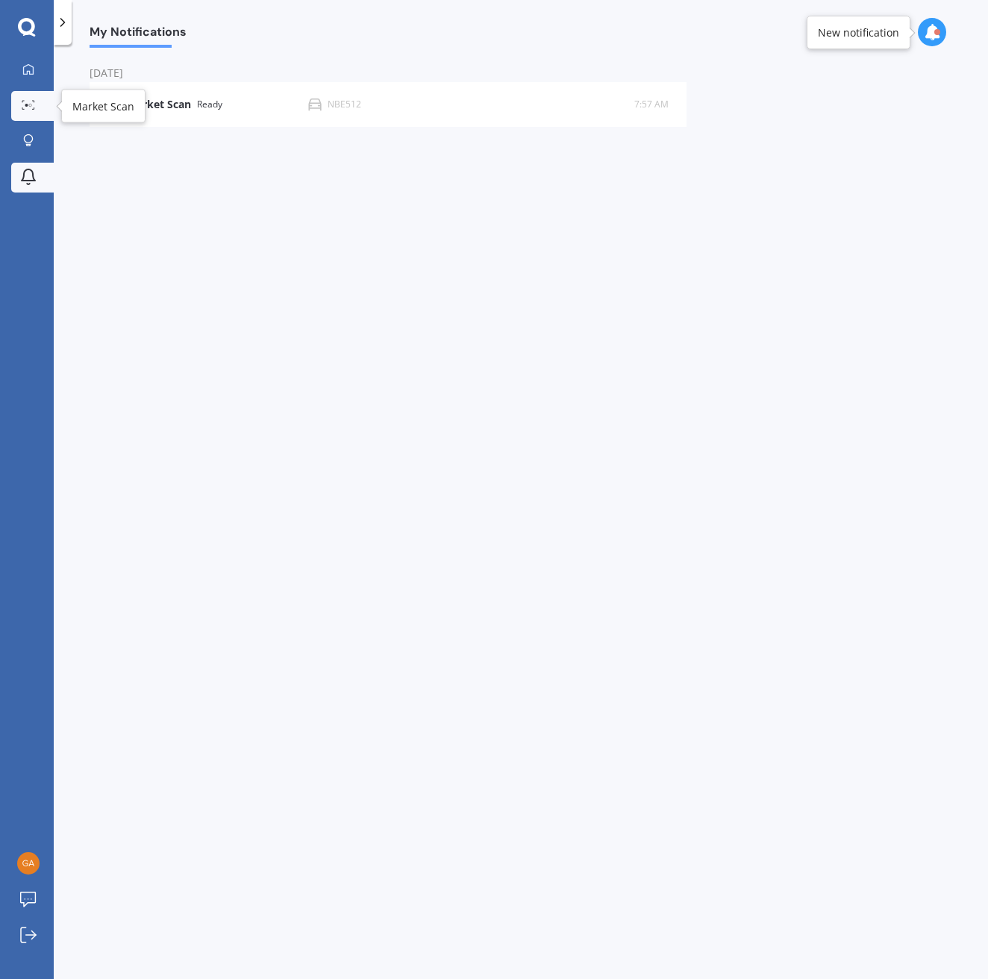
click at [27, 104] on circle at bounding box center [26, 105] width 3 height 3
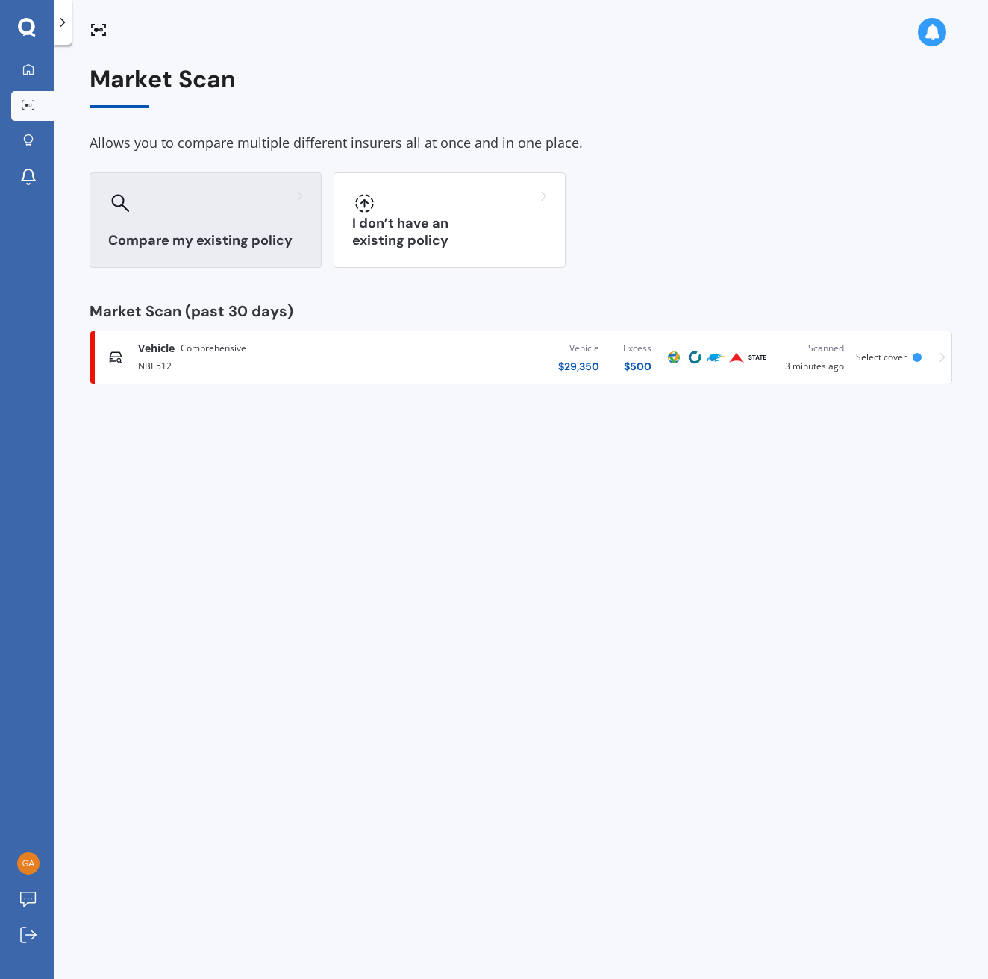
click at [238, 215] on div "Compare my existing policy" at bounding box center [206, 219] width 232 height 95
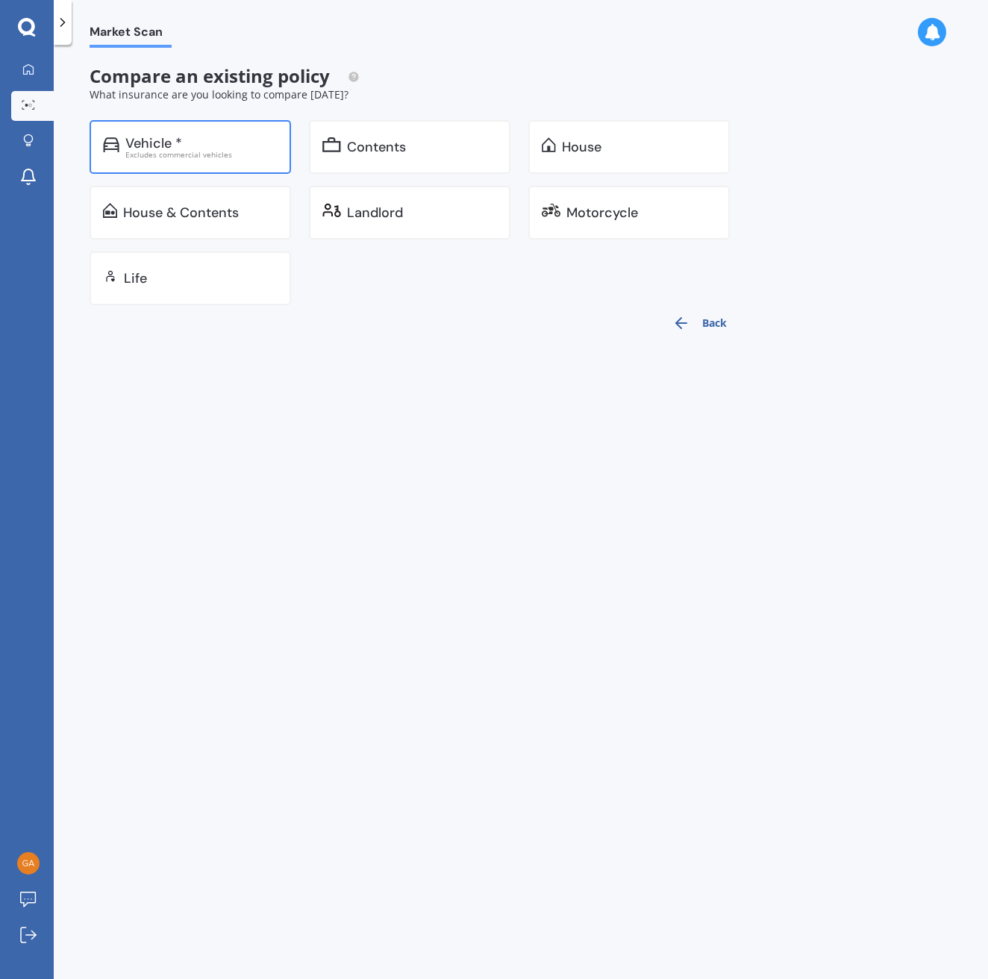
click at [180, 160] on div "Vehicle * Excludes commercial vehicles" at bounding box center [190, 147] width 201 height 54
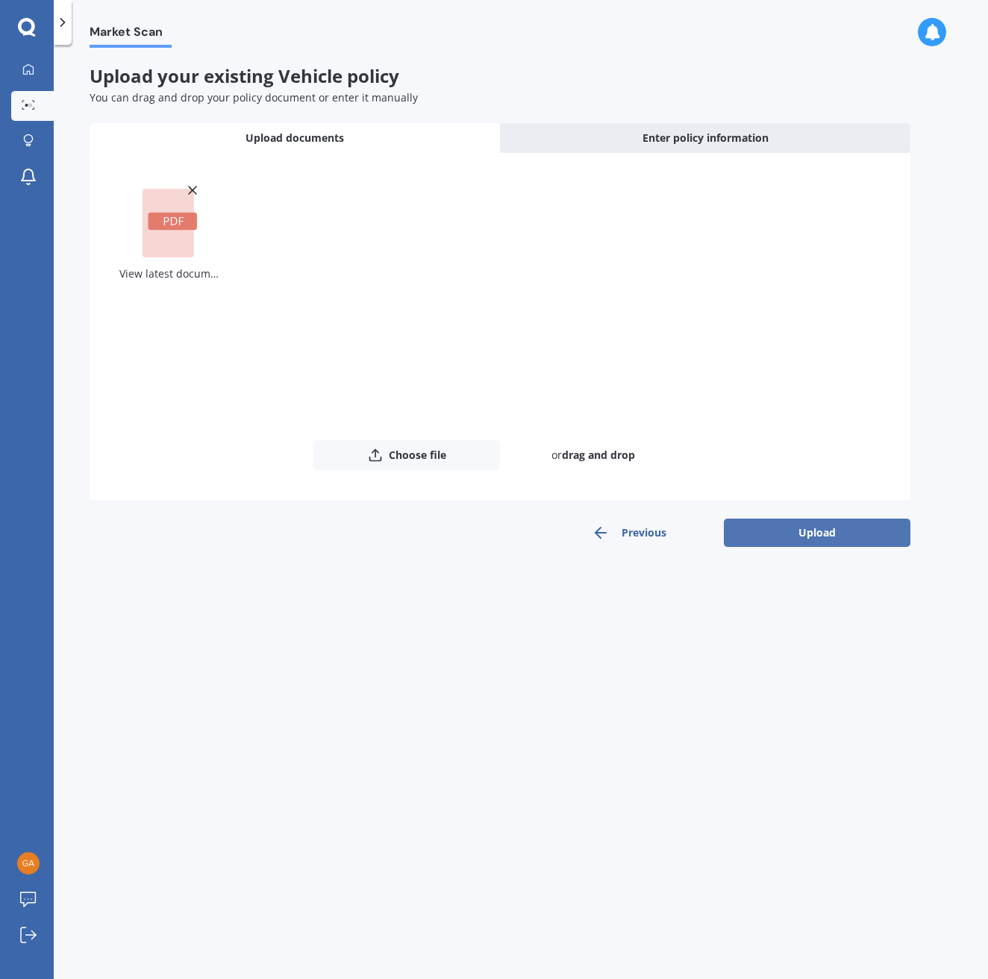
click at [775, 539] on button "Upload" at bounding box center [816, 532] width 186 height 28
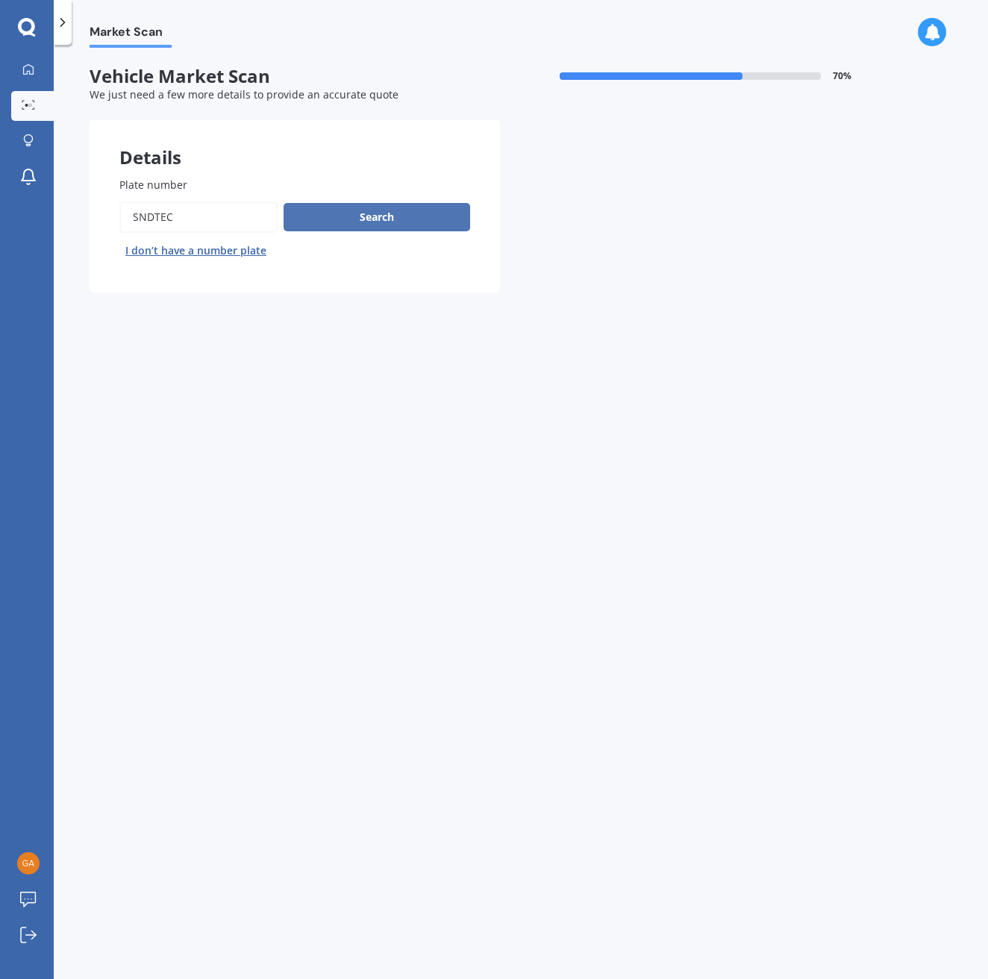
click at [376, 222] on button "Search" at bounding box center [376, 217] width 186 height 28
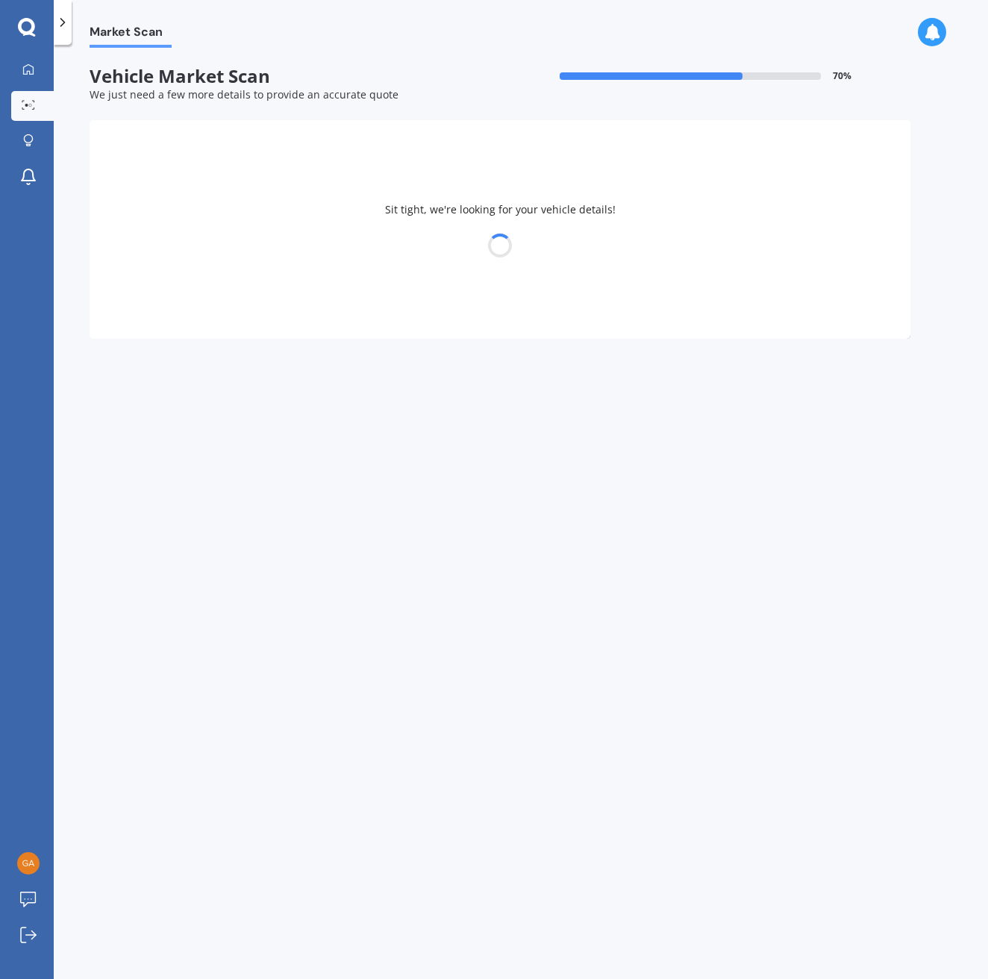
select select "FORD"
select select "ESCAPE"
select select "25"
select select "10"
select select "1985"
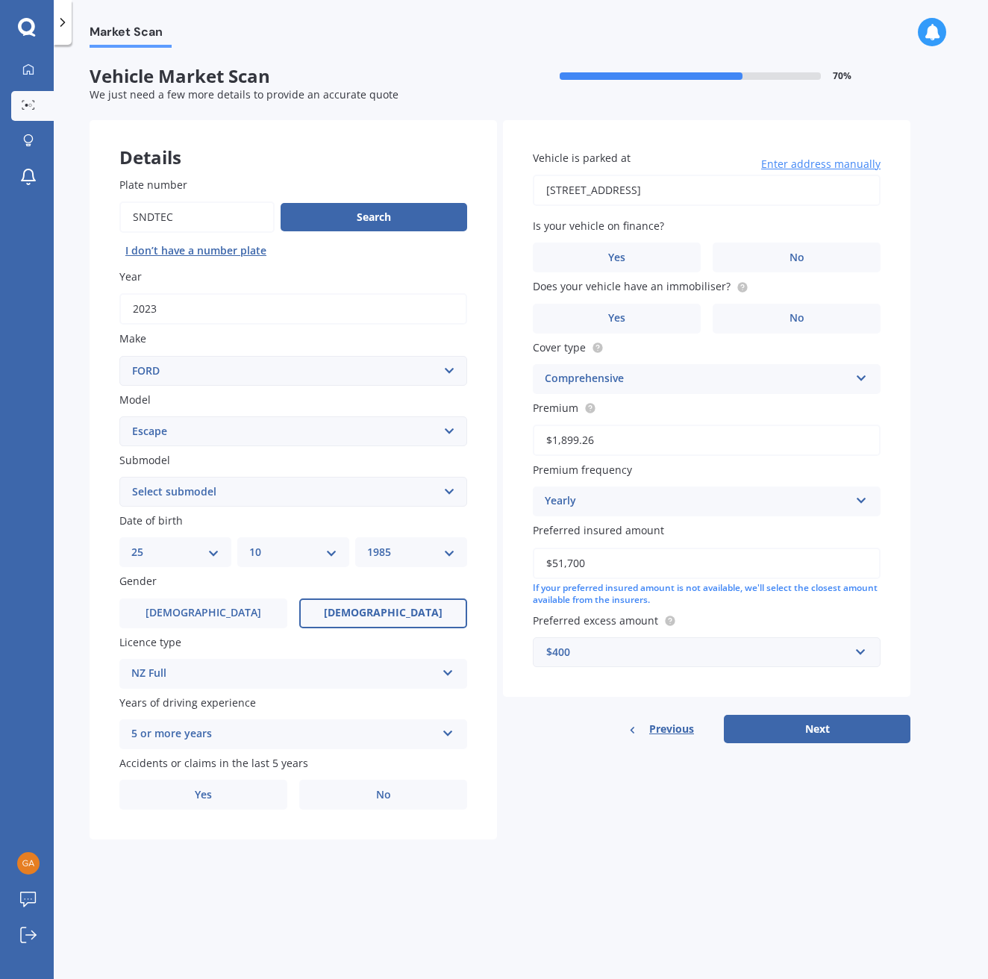
select select "ALL OTHERS"
select select "26"
select select "07"
select select "1979"
drag, startPoint x: 210, startPoint y: 611, endPoint x: 229, endPoint y: 618, distance: 20.5
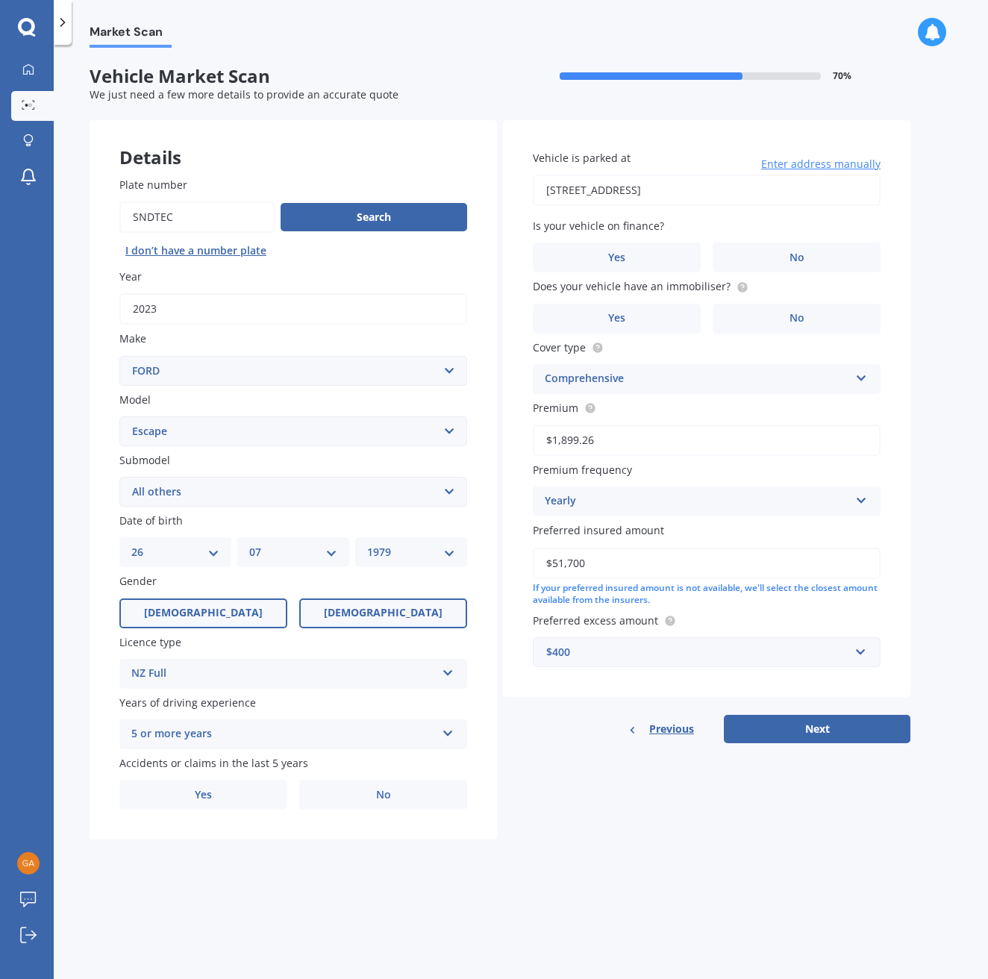
click at [209, 611] on span "[DEMOGRAPHIC_DATA]" at bounding box center [203, 612] width 119 height 13
click at [0, 0] on input "[DEMOGRAPHIC_DATA]" at bounding box center [0, 0] width 0 height 0
click at [343, 687] on label "No" at bounding box center [383, 794] width 168 height 30
click at [0, 0] on input "No" at bounding box center [0, 0] width 0 height 0
drag, startPoint x: 643, startPoint y: 260, endPoint x: 644, endPoint y: 284, distance: 24.6
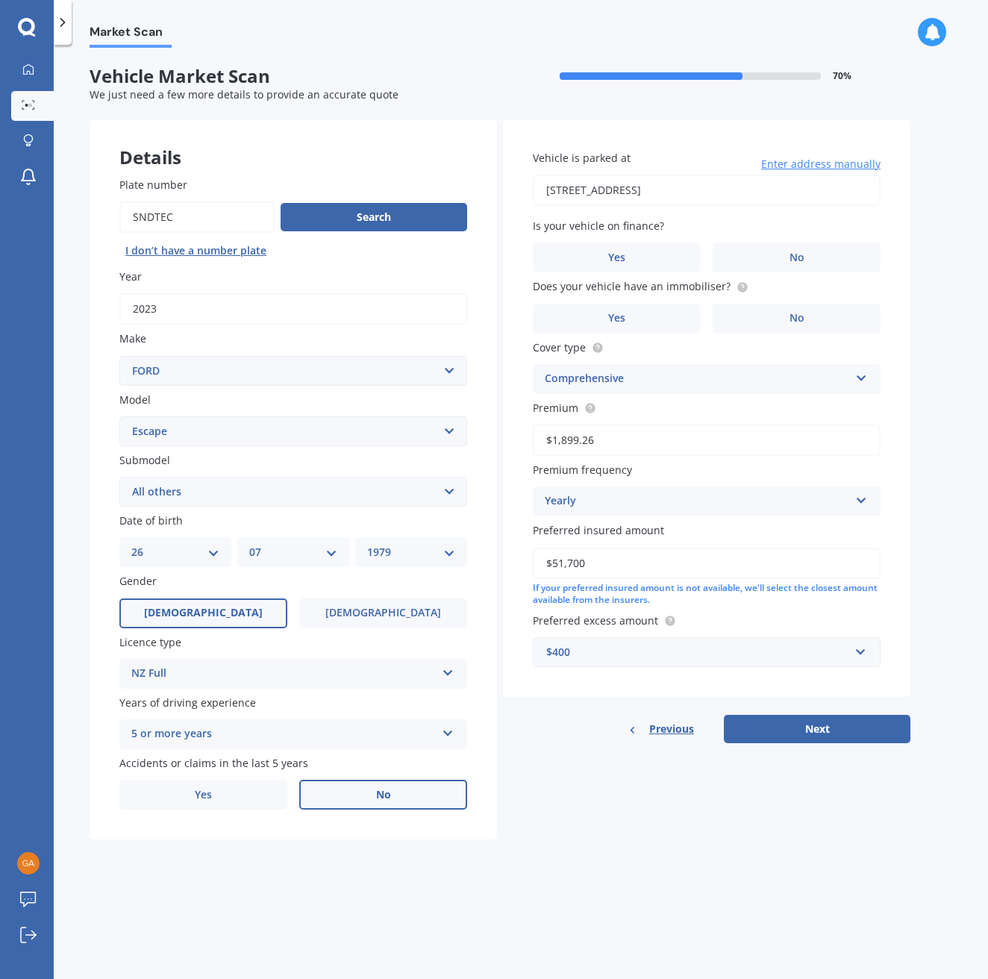
click at [643, 260] on label "Yes" at bounding box center [617, 257] width 168 height 30
click at [0, 0] on input "Yes" at bounding box center [0, 0] width 0 height 0
click at [608, 314] on span "Yes" at bounding box center [617, 318] width 18 height 13
click at [0, 0] on input "Yes" at bounding box center [0, 0] width 0 height 0
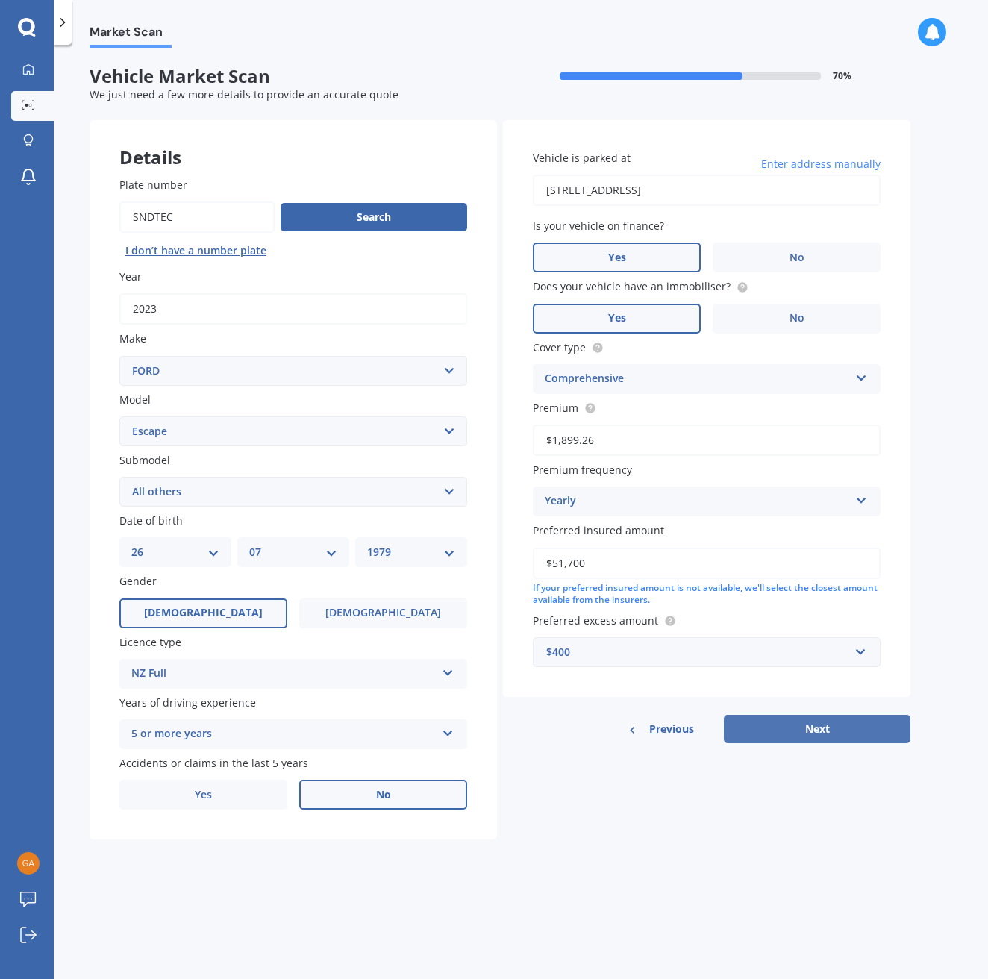
click at [794, 687] on button "Next" at bounding box center [816, 729] width 186 height 28
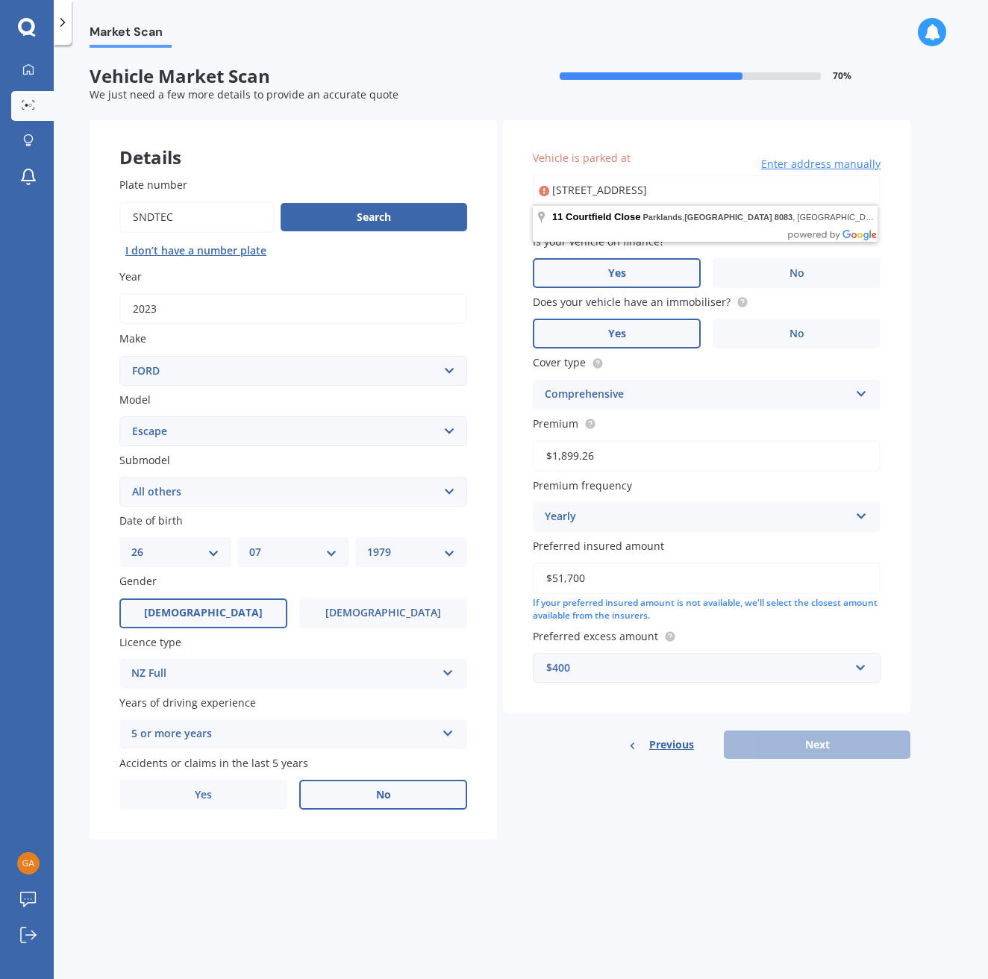
type input "[STREET_ADDRESS]"
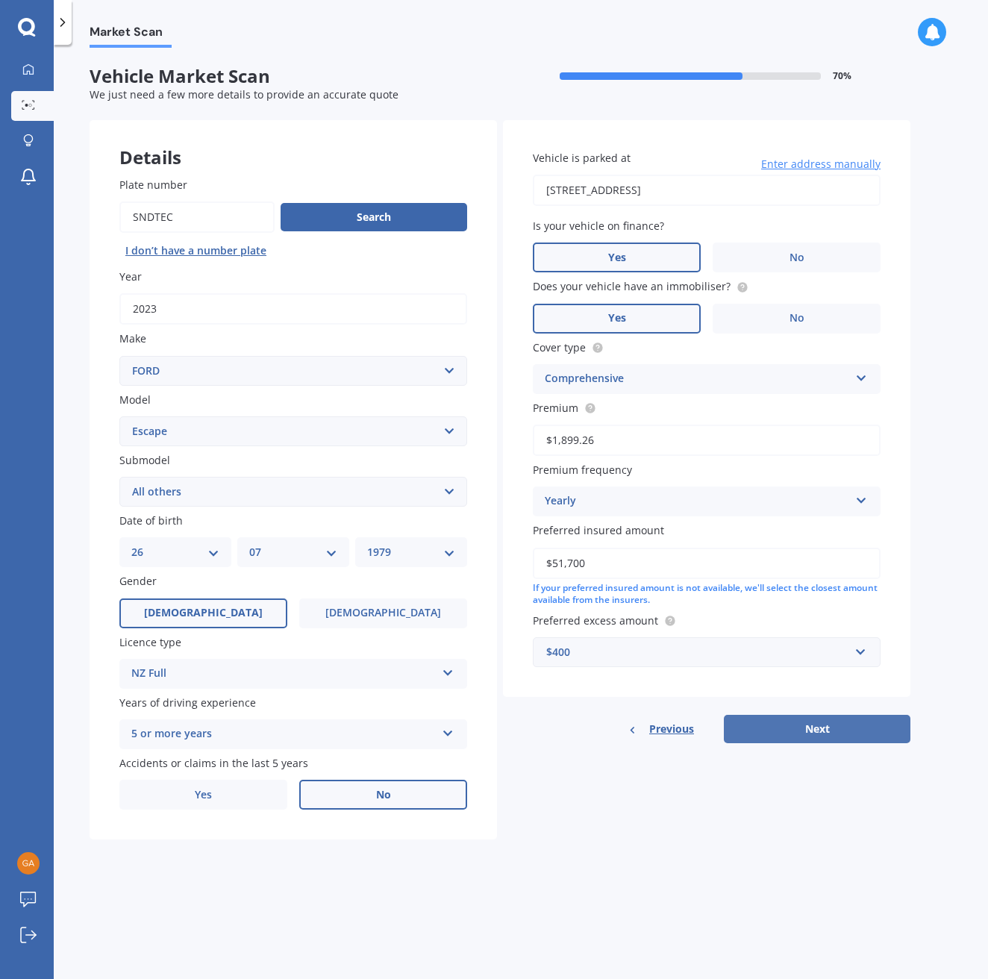
click at [805, 687] on button "Next" at bounding box center [816, 729] width 186 height 28
select select "26"
select select "07"
select select "1979"
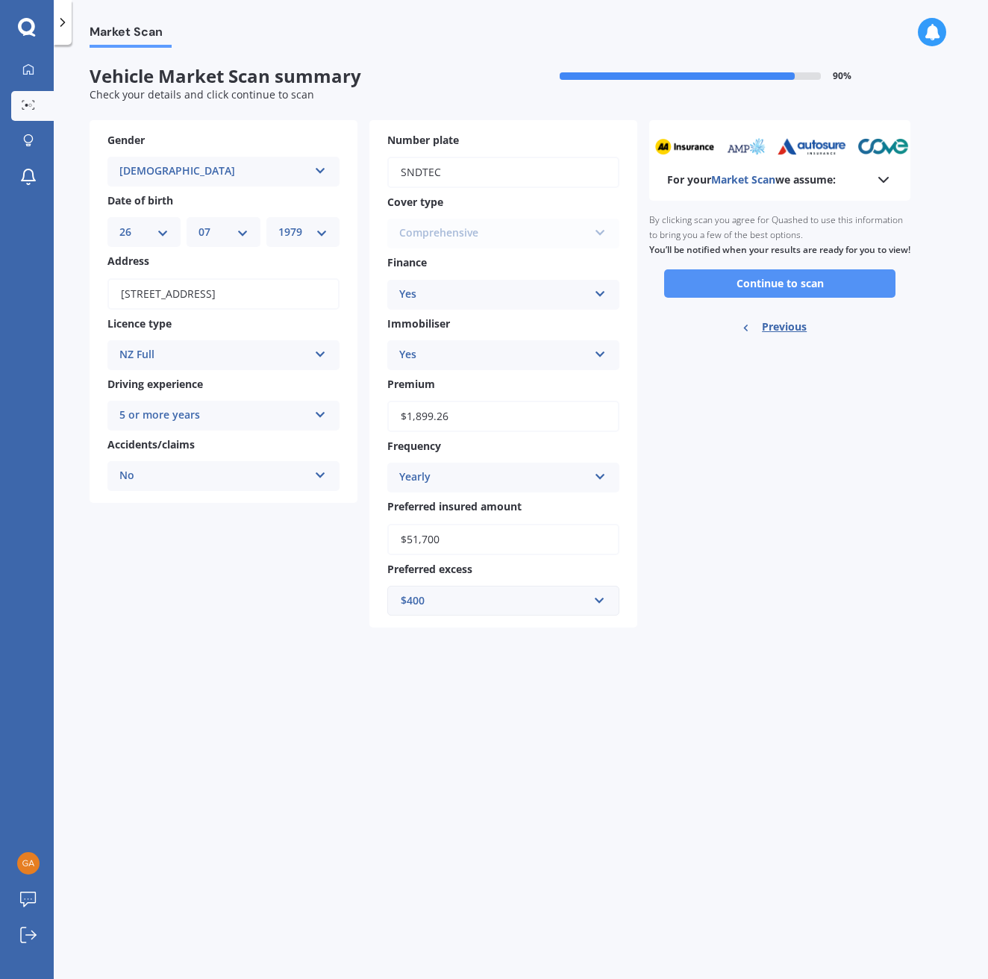
click at [765, 298] on button "Continue to scan" at bounding box center [779, 283] width 231 height 28
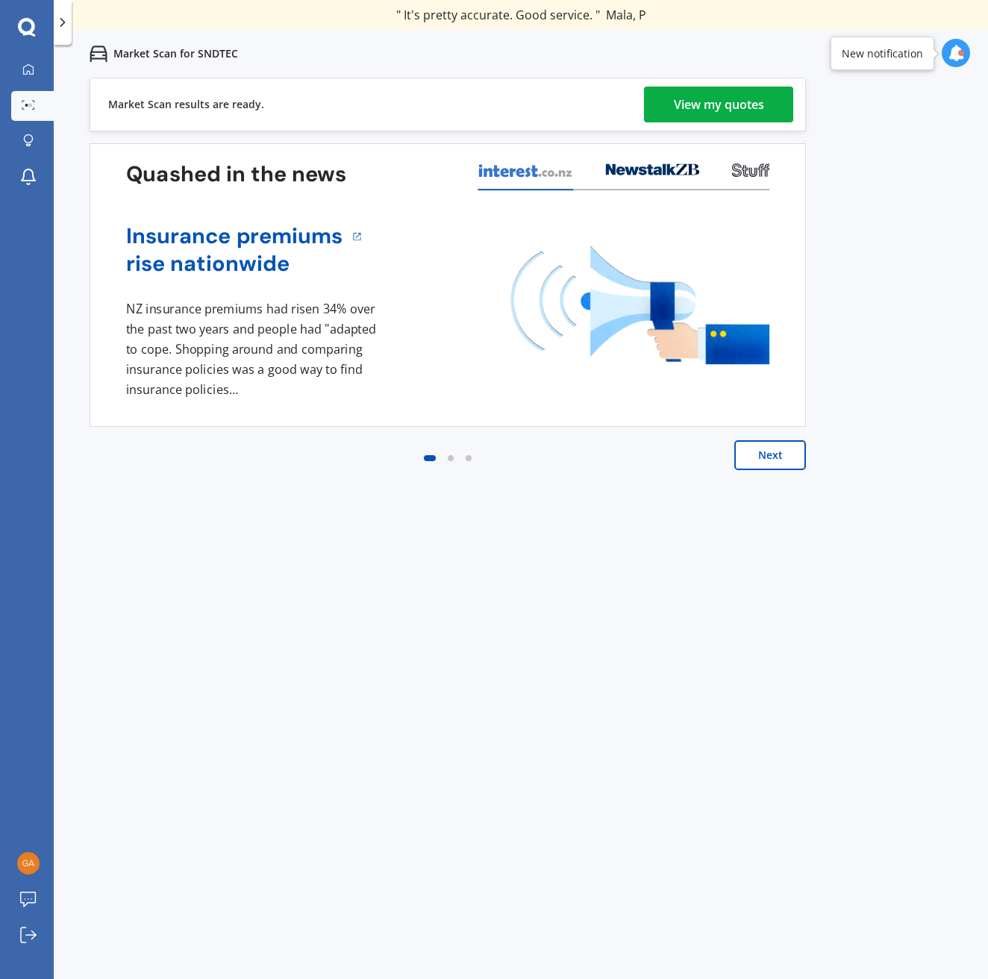
click at [714, 114] on div "View my quotes" at bounding box center [719, 105] width 90 height 36
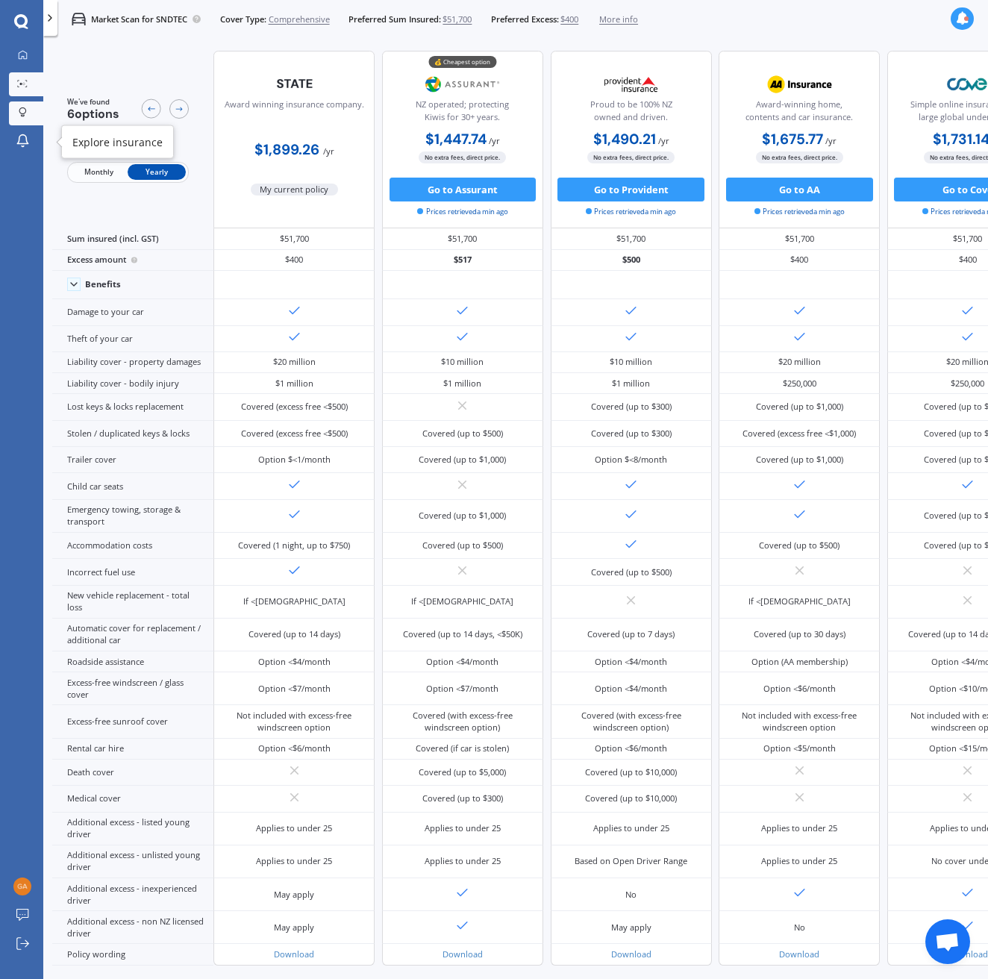
click at [22, 107] on icon at bounding box center [22, 110] width 7 height 7
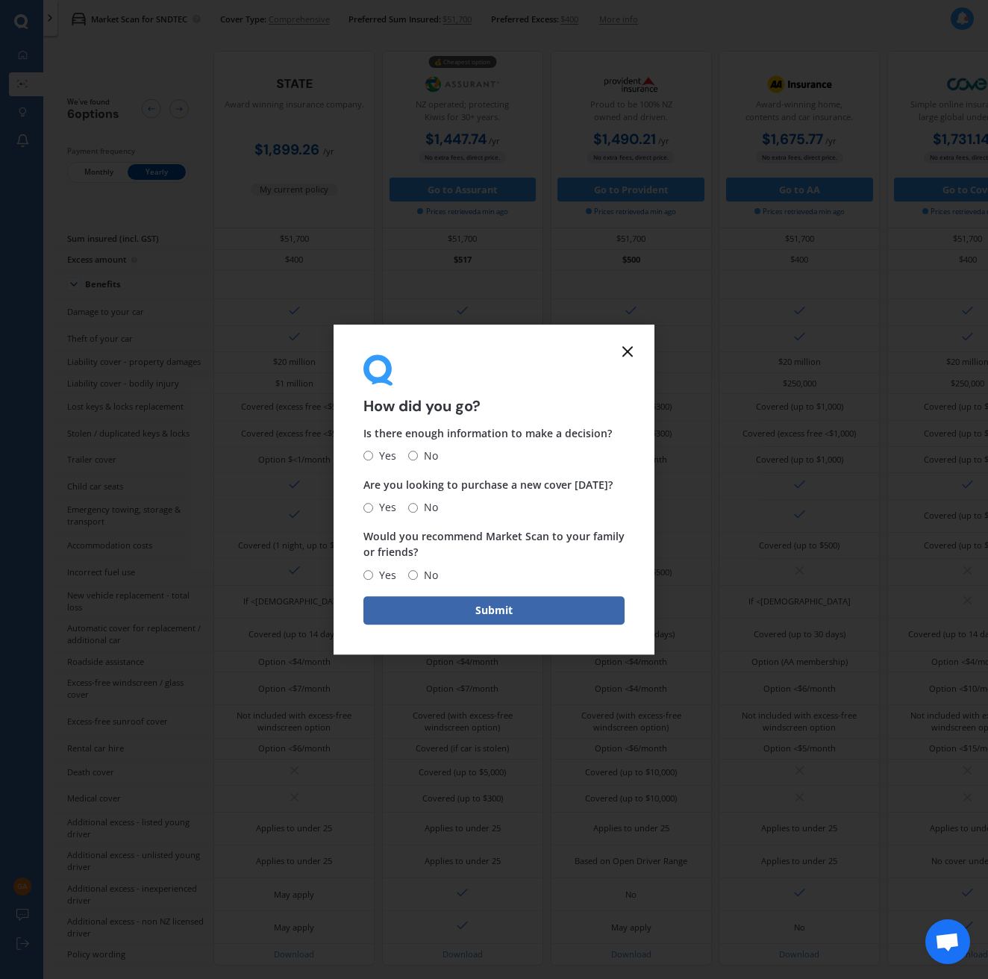
click at [628, 349] on icon at bounding box center [627, 351] width 18 height 18
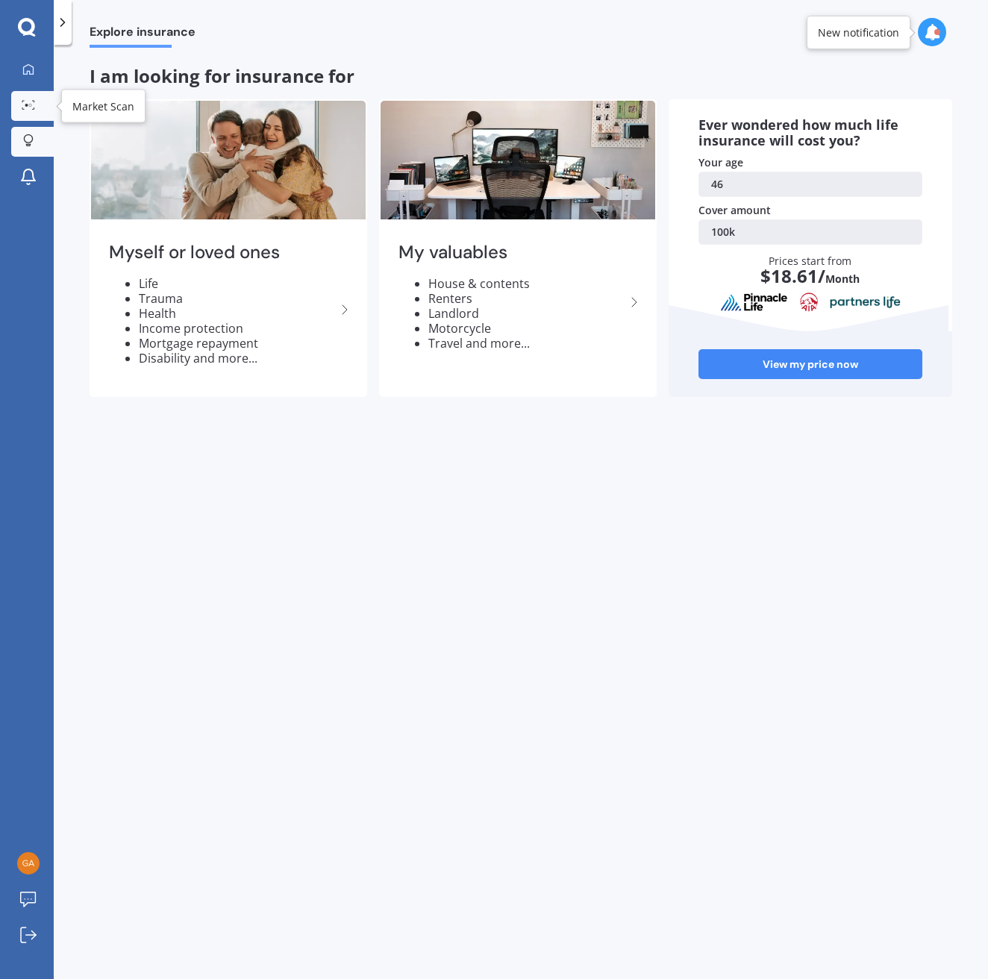
click at [31, 105] on circle at bounding box center [30, 105] width 3 height 3
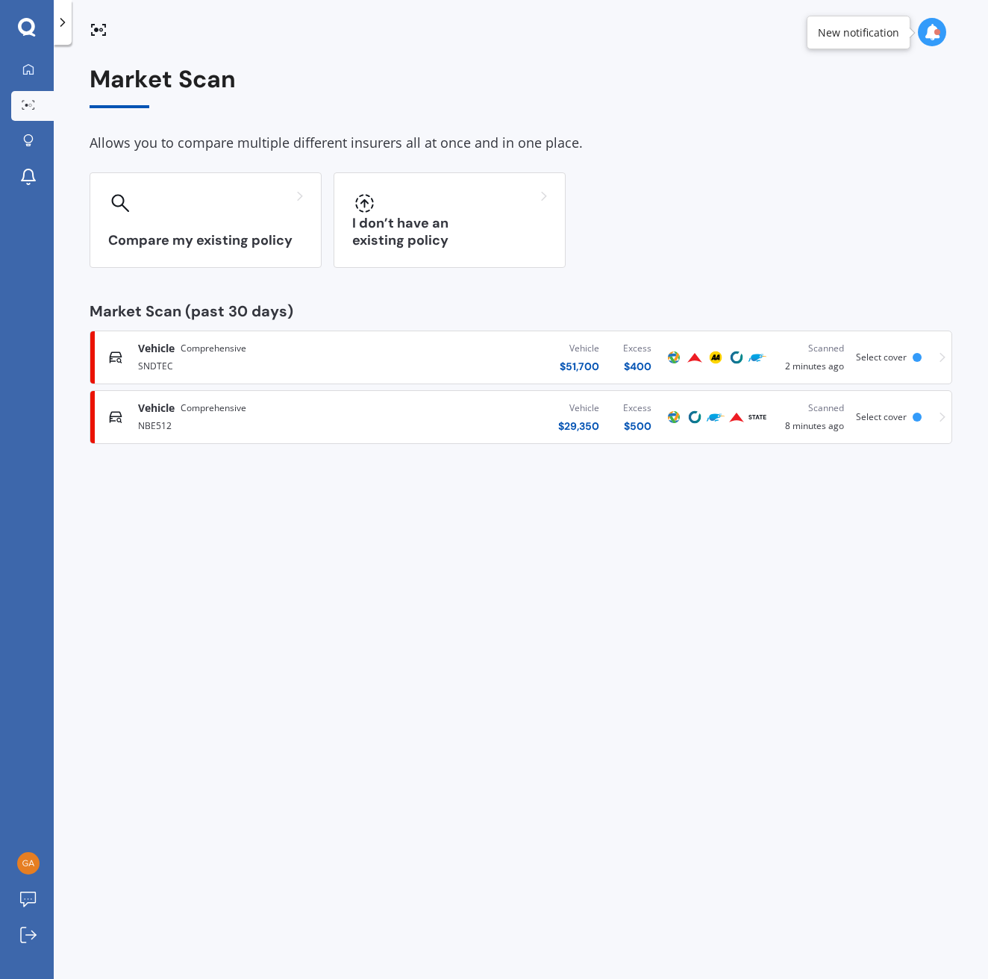
click at [805, 415] on icon at bounding box center [942, 417] width 6 height 10
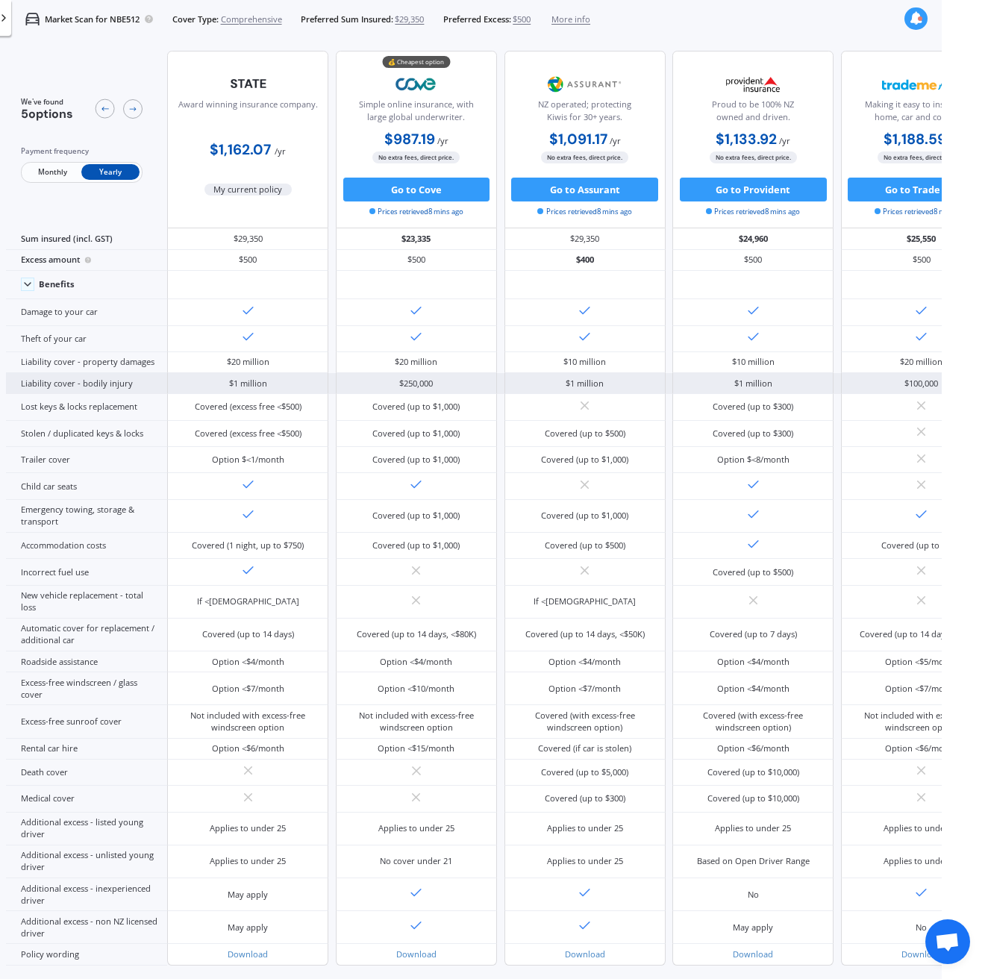
click at [71, 394] on div "Liability cover - bodily injury" at bounding box center [86, 383] width 161 height 21
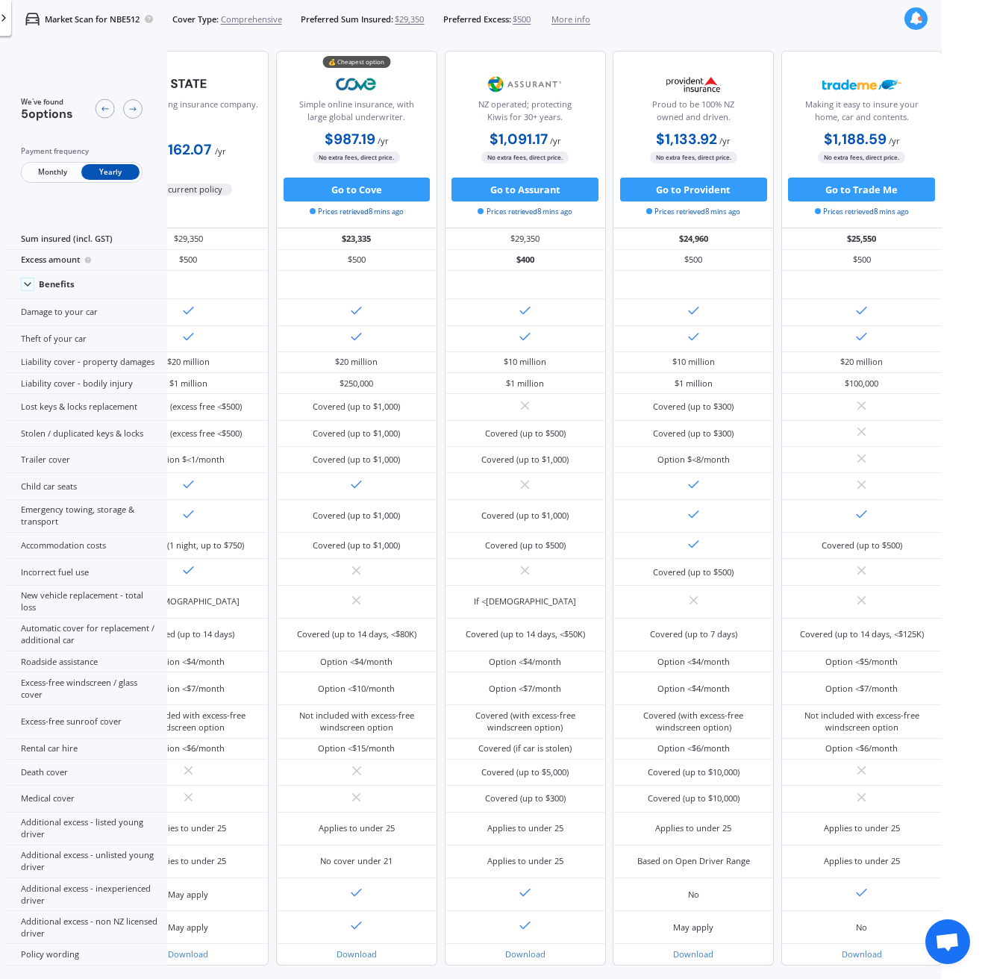
scroll to position [0, 82]
